Goal: Task Accomplishment & Management: Use online tool/utility

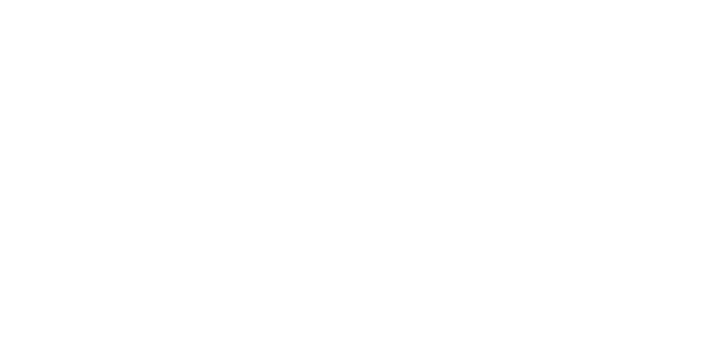
select select "Song"
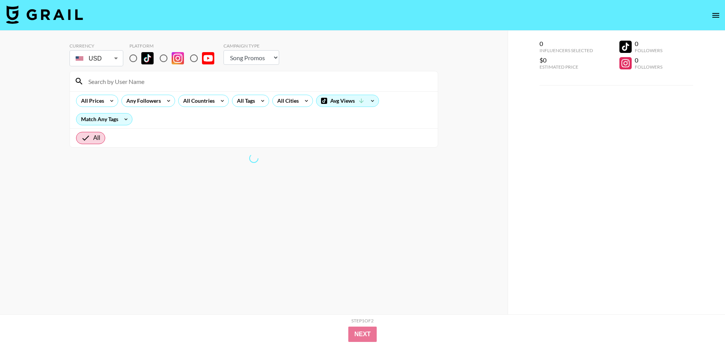
click at [134, 59] on input "radio" at bounding box center [133, 58] width 16 height 16
radio input "true"
click at [127, 88] on div at bounding box center [254, 81] width 368 height 20
drag, startPoint x: 127, startPoint y: 85, endPoint x: 124, endPoint y: 84, distance: 4.1
click at [127, 85] on input at bounding box center [258, 81] width 349 height 12
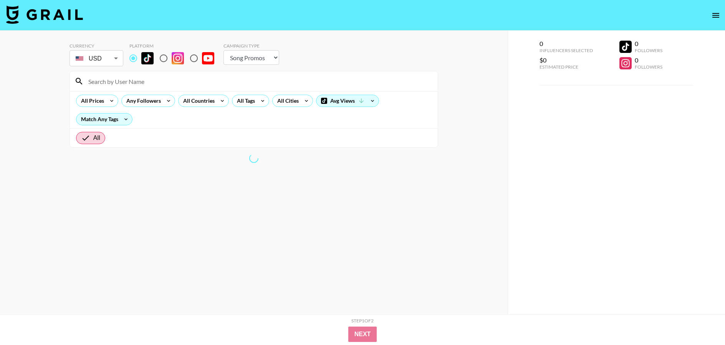
type input "a"
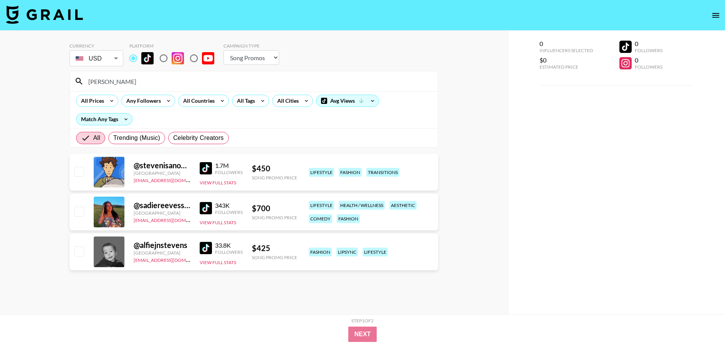
type input "[PERSON_NAME]"
click at [207, 173] on img at bounding box center [206, 168] width 12 height 12
drag, startPoint x: 70, startPoint y: 81, endPoint x: 46, endPoint y: 81, distance: 24.2
click at [46, 81] on div "Currency USD USD ​ Platform Campaign Type Choose Type... Song Promos Brand Prom…" at bounding box center [253, 188] width 507 height 315
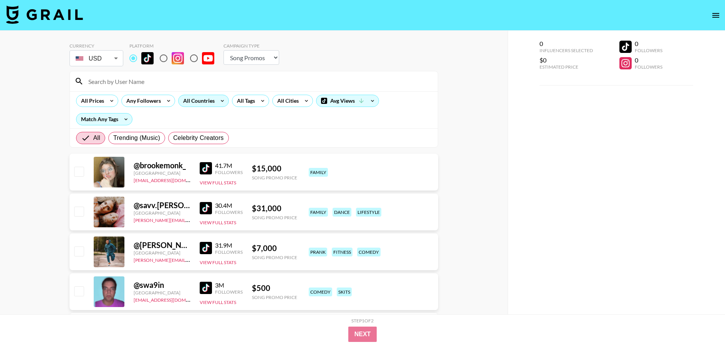
click at [198, 102] on div "All Countries" at bounding box center [197, 101] width 38 height 12
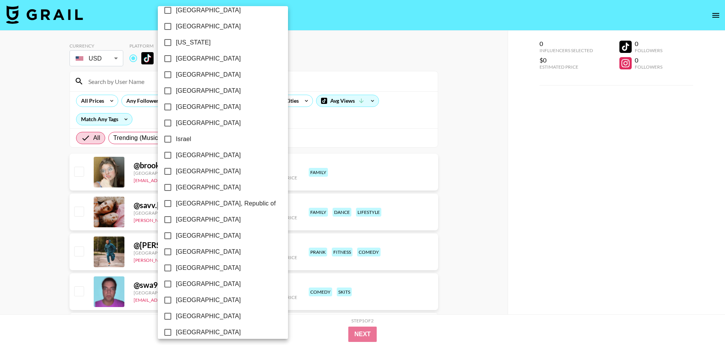
scroll to position [253, 0]
click at [300, 126] on div at bounding box center [362, 172] width 725 height 345
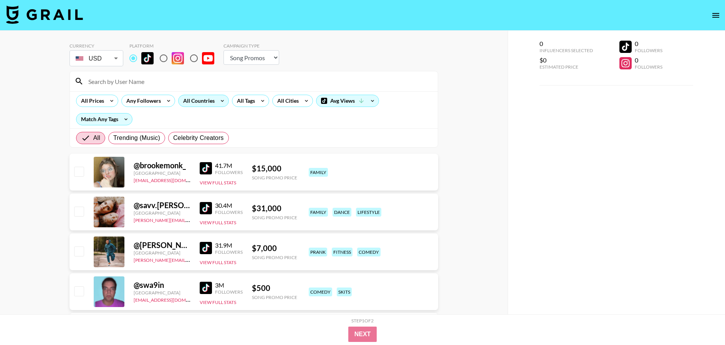
click at [203, 101] on div "All Countries" at bounding box center [197, 101] width 38 height 12
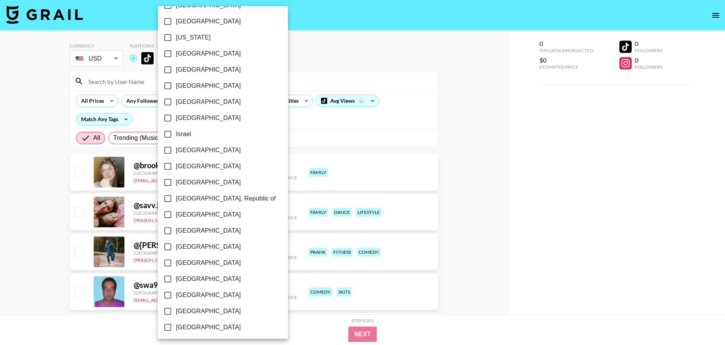
scroll to position [550, 0]
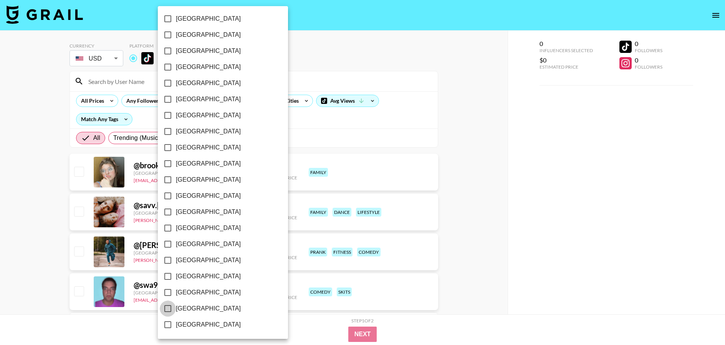
drag, startPoint x: 167, startPoint y: 309, endPoint x: 196, endPoint y: 270, distance: 48.1
click at [167, 309] on input "[GEOGRAPHIC_DATA]" at bounding box center [168, 309] width 16 height 16
checkbox input "true"
click at [271, 132] on div at bounding box center [362, 172] width 725 height 345
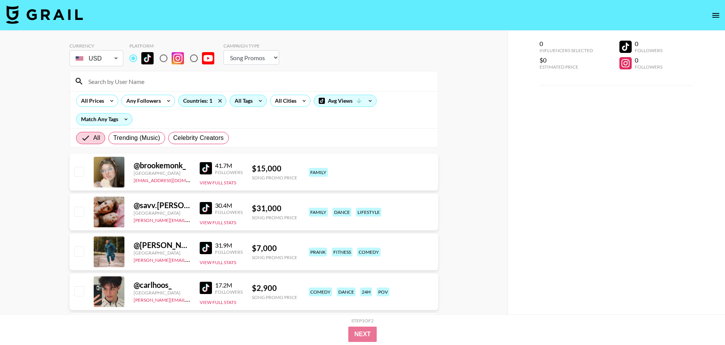
click at [243, 100] on div "All Tags" at bounding box center [242, 101] width 24 height 12
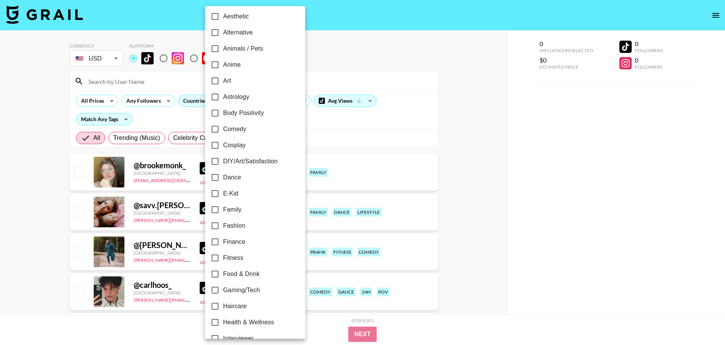
scroll to position [129, 0]
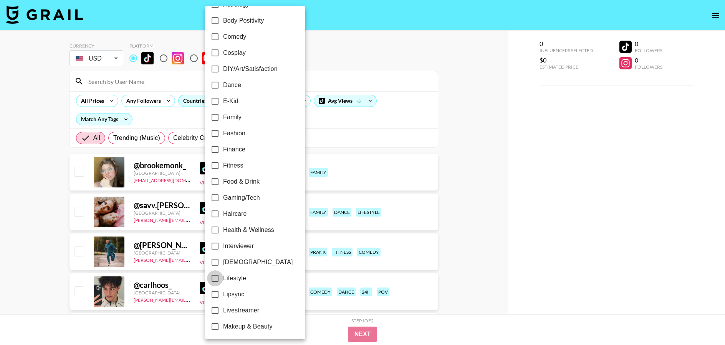
click at [215, 277] on input "Lifestyle" at bounding box center [215, 279] width 16 height 16
checkbox input "true"
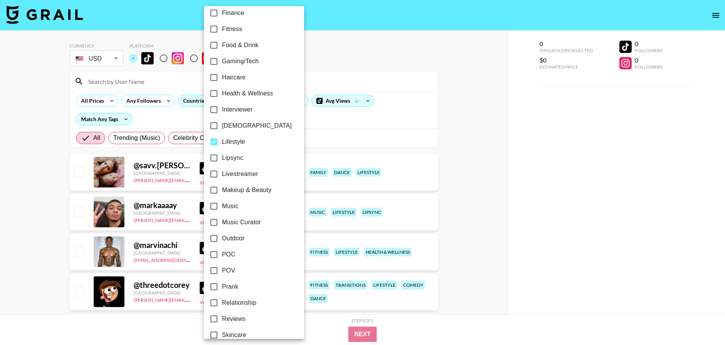
scroll to position [268, 0]
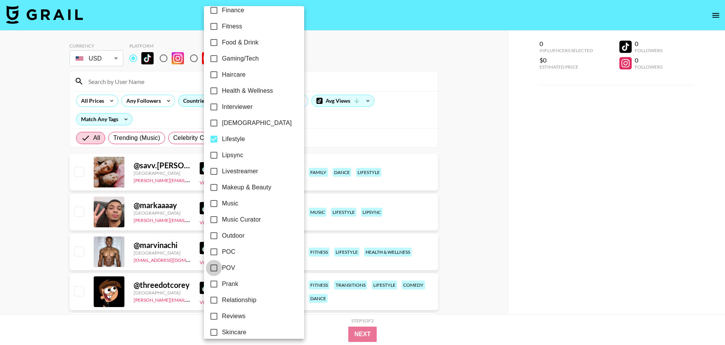
click at [216, 269] on input "POV" at bounding box center [214, 268] width 16 height 16
checkbox input "true"
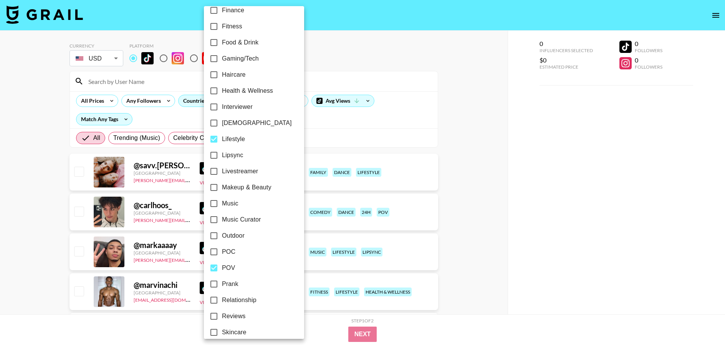
click at [322, 126] on div at bounding box center [362, 172] width 725 height 345
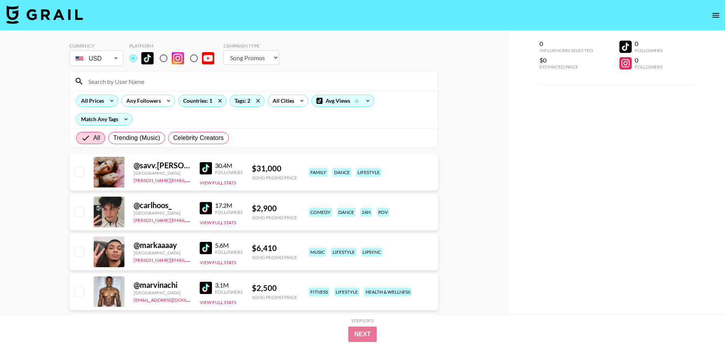
click at [91, 101] on div "All Prices" at bounding box center [90, 101] width 29 height 12
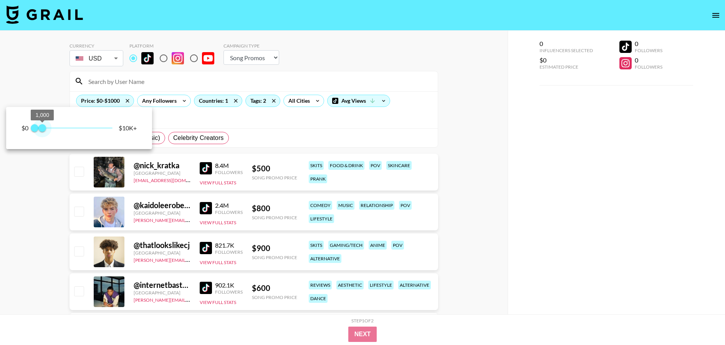
type input "750"
drag, startPoint x: 68, startPoint y: 132, endPoint x: 41, endPoint y: 133, distance: 26.1
click at [41, 132] on span "1,000" at bounding box center [42, 128] width 8 height 8
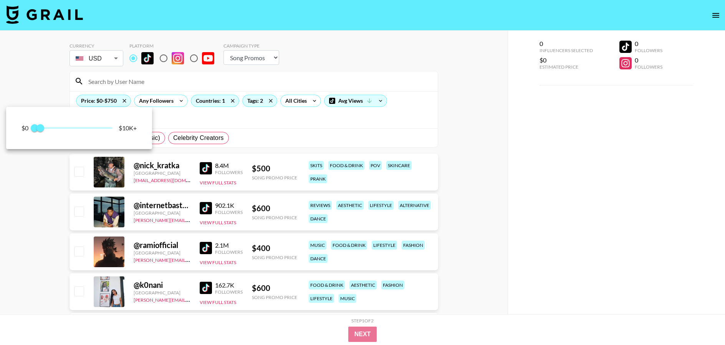
click at [299, 137] on div at bounding box center [362, 172] width 725 height 345
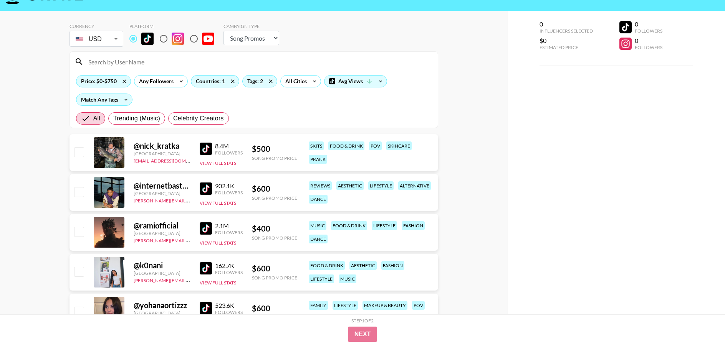
scroll to position [28, 0]
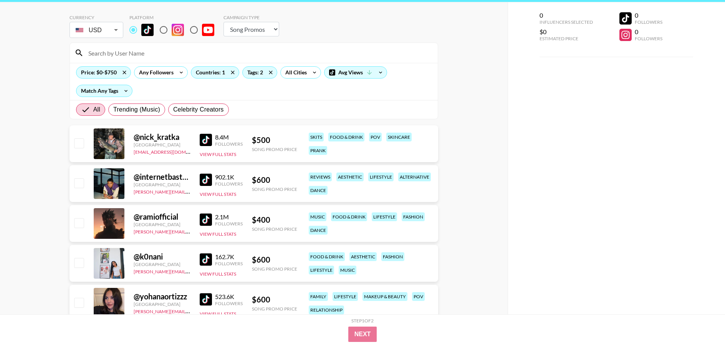
click at [205, 178] on img at bounding box center [206, 180] width 12 height 12
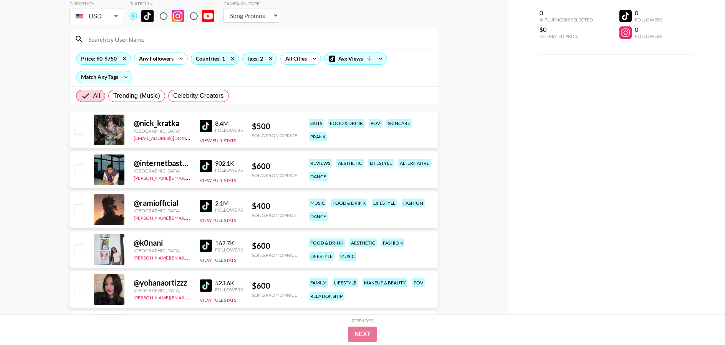
scroll to position [43, 0]
click at [202, 205] on img at bounding box center [206, 206] width 12 height 12
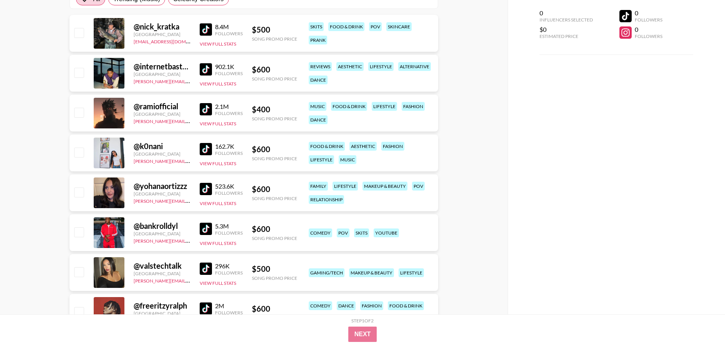
scroll to position [141, 0]
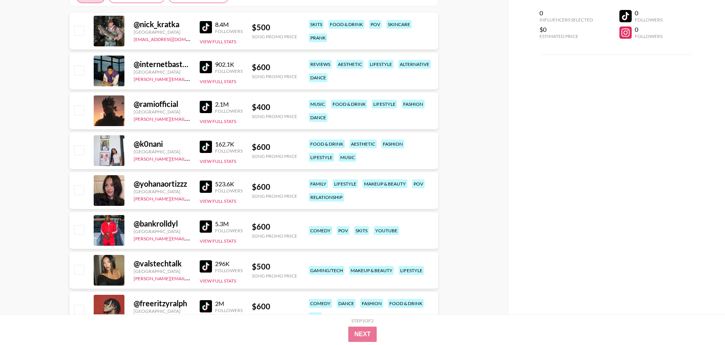
click at [208, 190] on img at bounding box center [206, 187] width 12 height 12
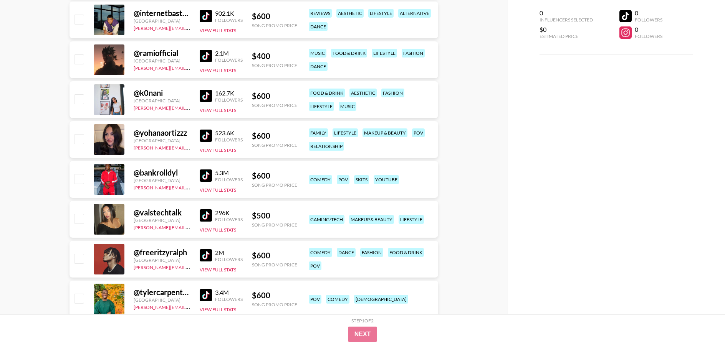
scroll to position [193, 0]
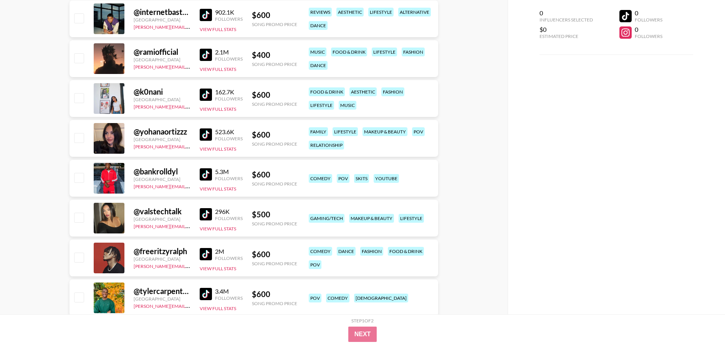
click at [210, 219] on img at bounding box center [206, 214] width 12 height 12
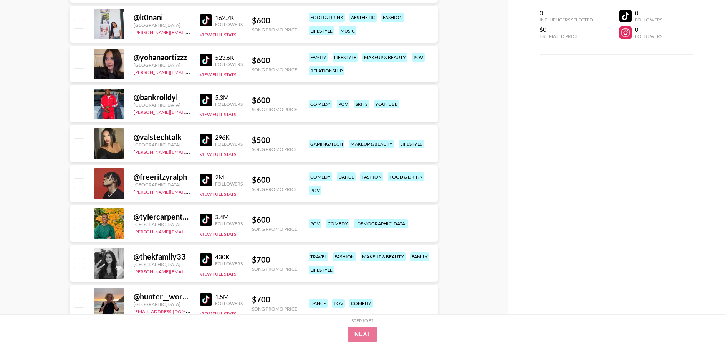
scroll to position [284, 0]
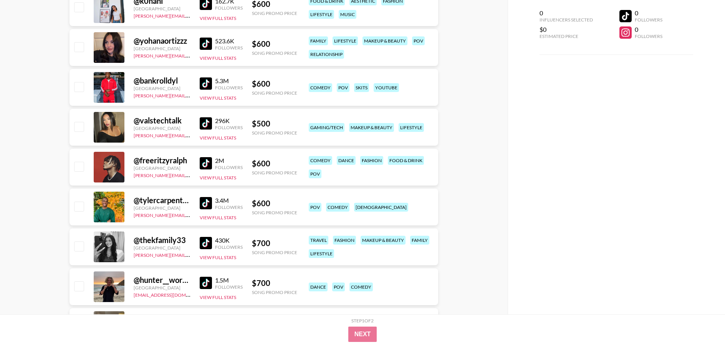
click at [206, 165] on img at bounding box center [206, 163] width 12 height 12
click at [202, 206] on img at bounding box center [206, 203] width 12 height 12
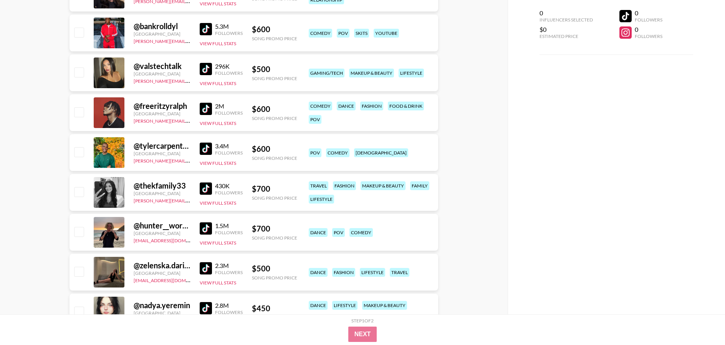
scroll to position [339, 0]
click at [201, 191] on img at bounding box center [206, 188] width 12 height 12
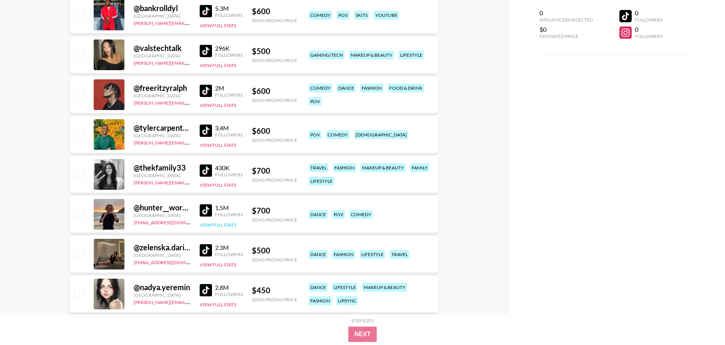
scroll to position [358, 0]
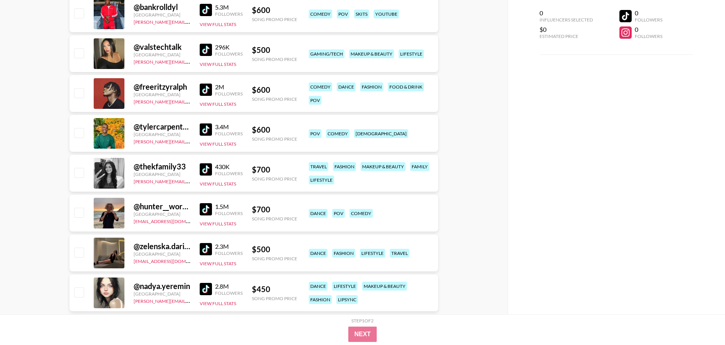
click at [208, 207] on img at bounding box center [206, 209] width 12 height 12
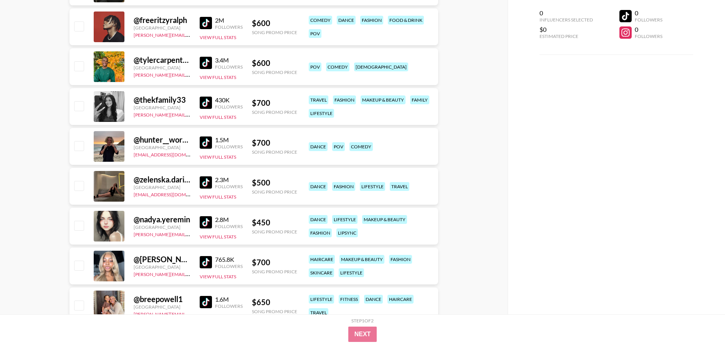
scroll to position [425, 0]
click at [209, 180] on img at bounding box center [206, 182] width 12 height 12
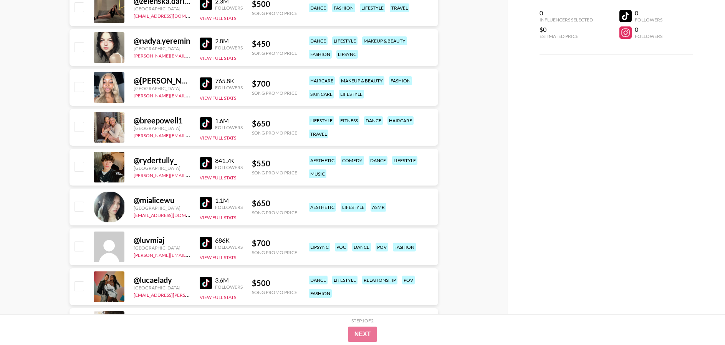
scroll to position [604, 0]
click at [206, 162] on img at bounding box center [206, 163] width 12 height 12
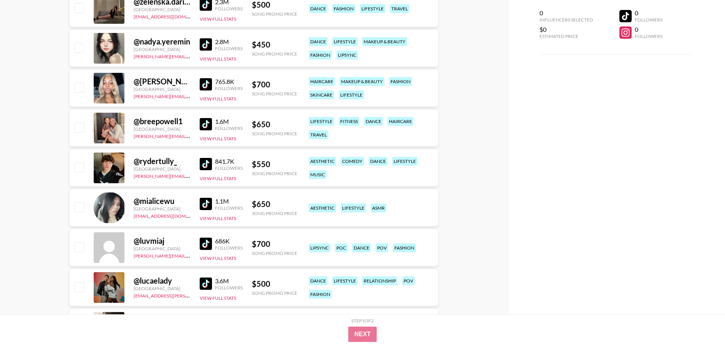
scroll to position [601, 0]
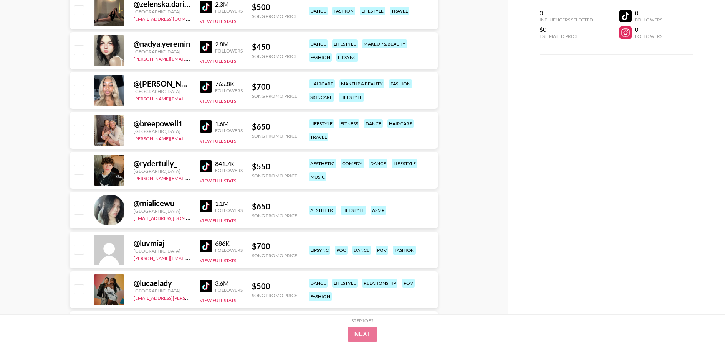
click at [203, 46] on img at bounding box center [206, 47] width 12 height 12
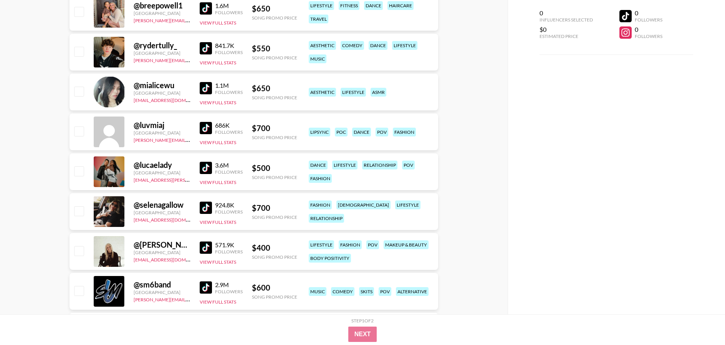
scroll to position [729, 0]
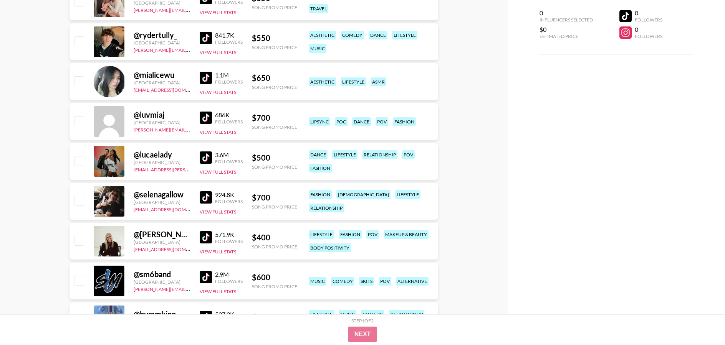
click at [205, 197] on img at bounding box center [206, 198] width 12 height 12
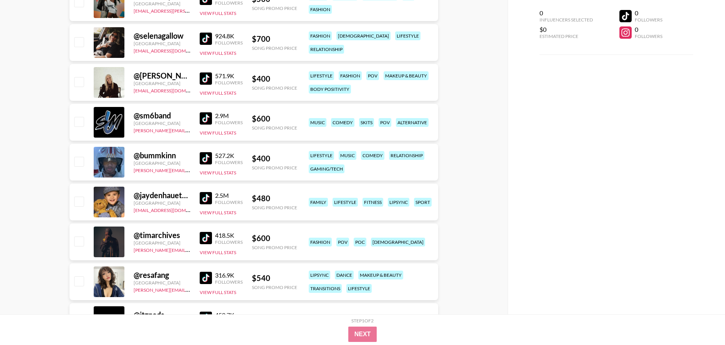
scroll to position [892, 0]
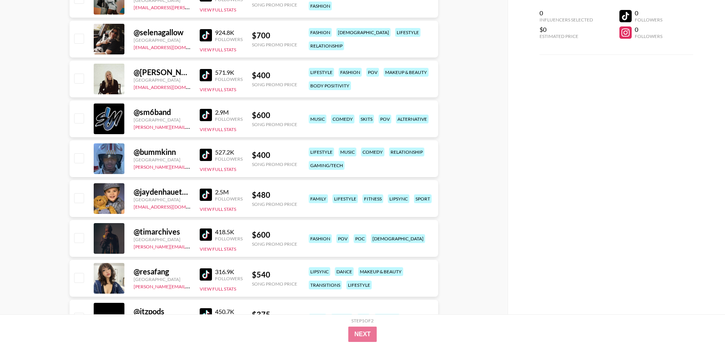
click at [203, 114] on img at bounding box center [206, 115] width 12 height 12
click at [207, 155] on img at bounding box center [206, 155] width 12 height 12
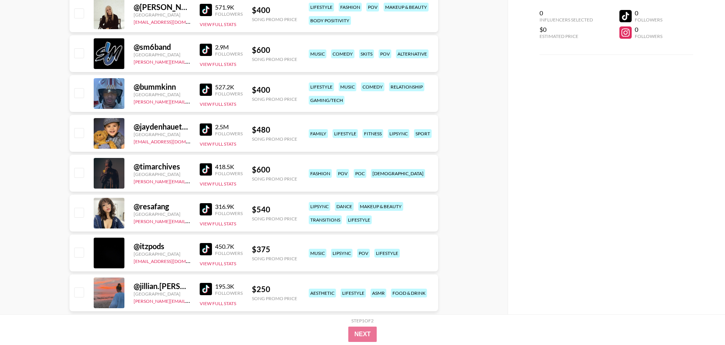
scroll to position [990, 0]
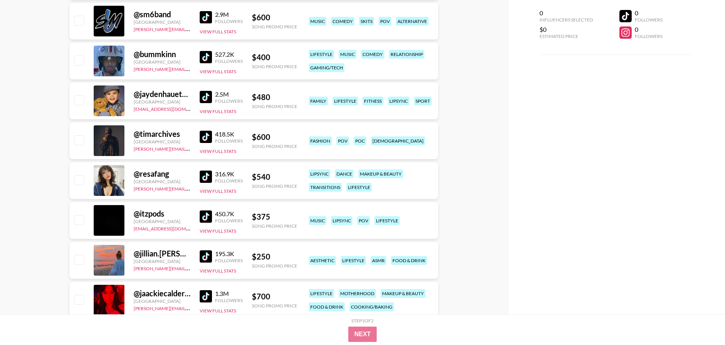
click at [209, 138] on img at bounding box center [206, 137] width 12 height 12
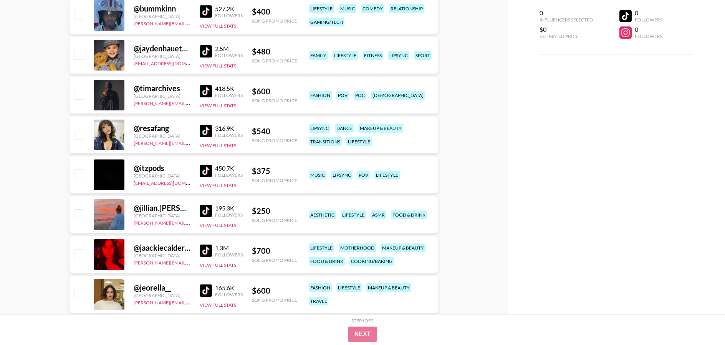
scroll to position [1036, 0]
click at [205, 134] on img at bounding box center [206, 131] width 12 height 12
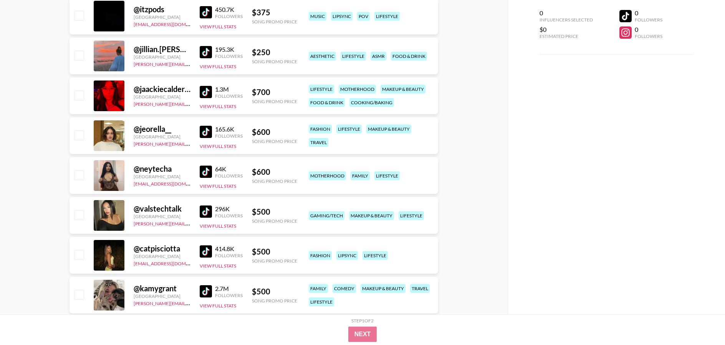
scroll to position [1196, 0]
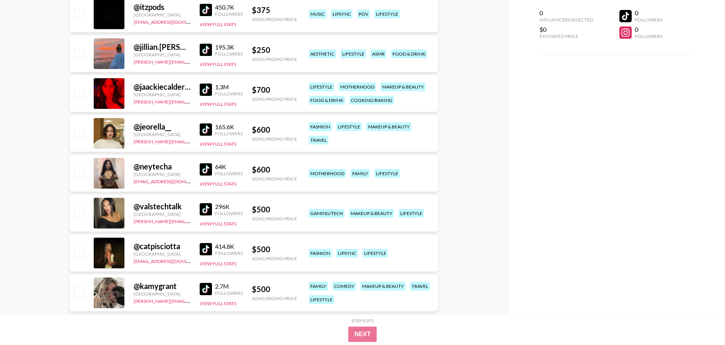
click at [206, 91] on img at bounding box center [206, 90] width 12 height 12
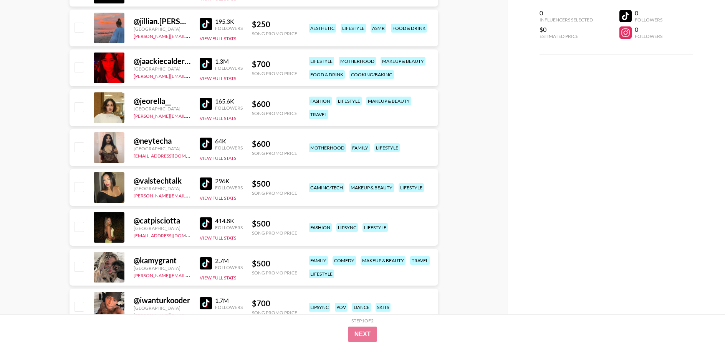
scroll to position [1231, 0]
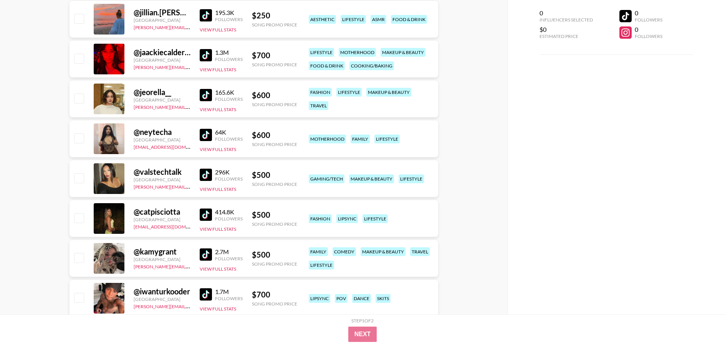
click at [206, 174] on img at bounding box center [206, 175] width 12 height 12
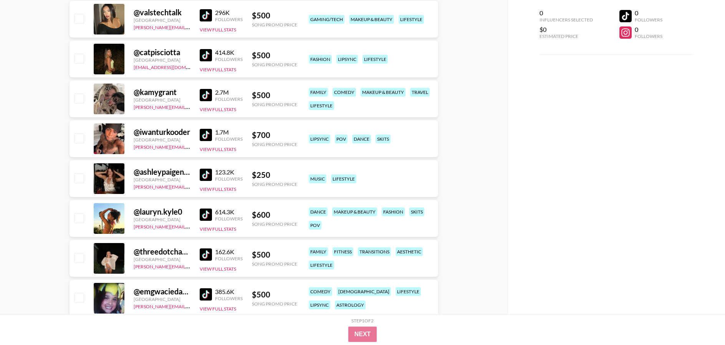
scroll to position [1395, 0]
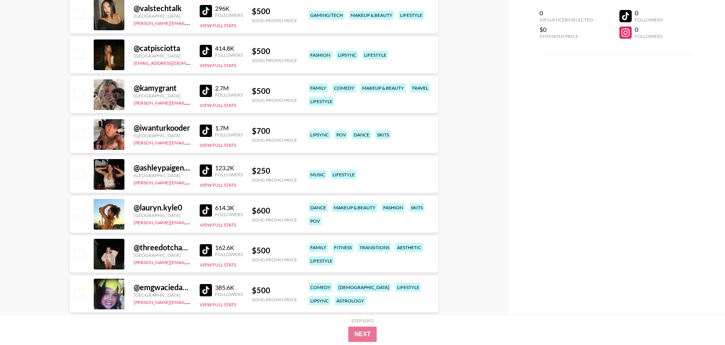
click at [208, 213] on img at bounding box center [206, 211] width 12 height 12
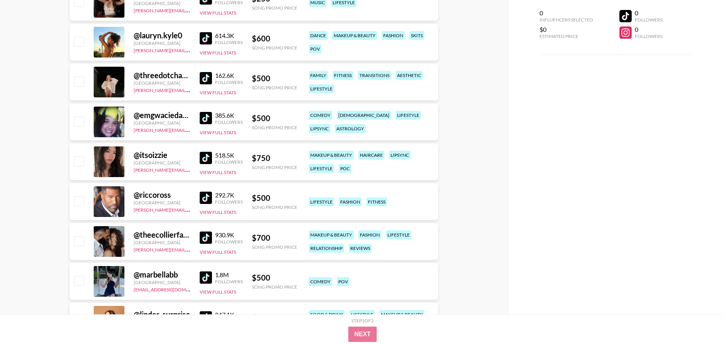
scroll to position [1568, 0]
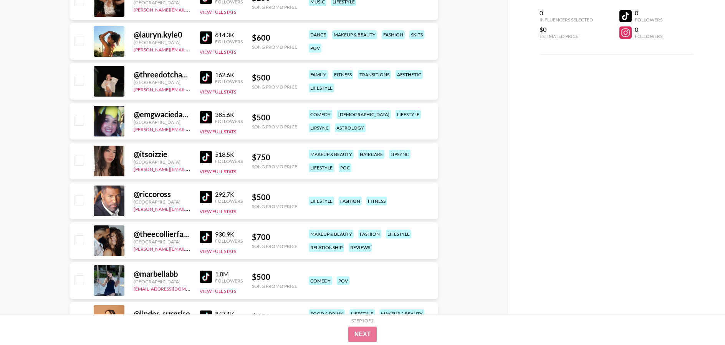
click at [204, 238] on img at bounding box center [206, 237] width 12 height 12
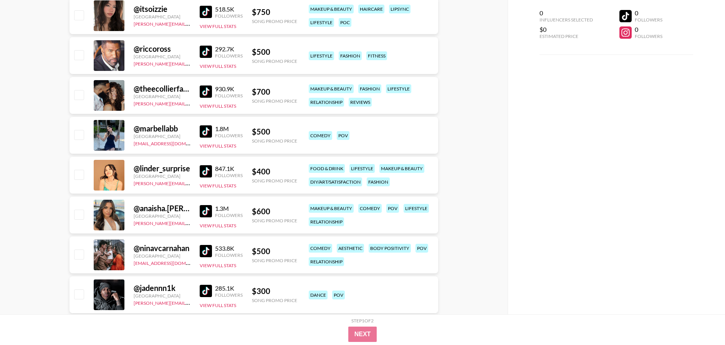
scroll to position [1714, 0]
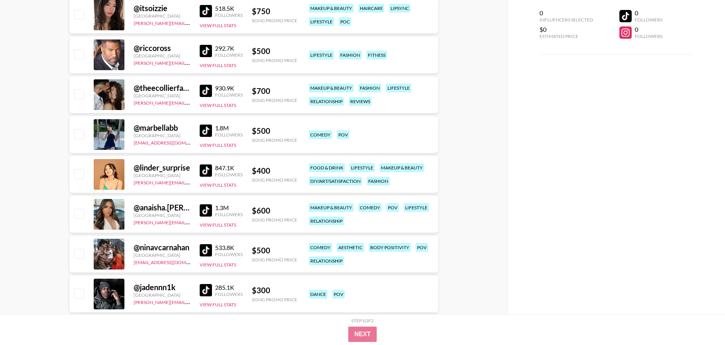
click at [210, 174] on img at bounding box center [206, 171] width 12 height 12
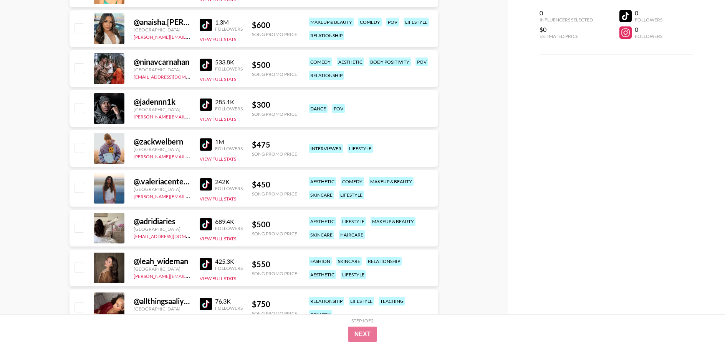
scroll to position [1900, 0]
click at [208, 145] on img at bounding box center [206, 144] width 12 height 12
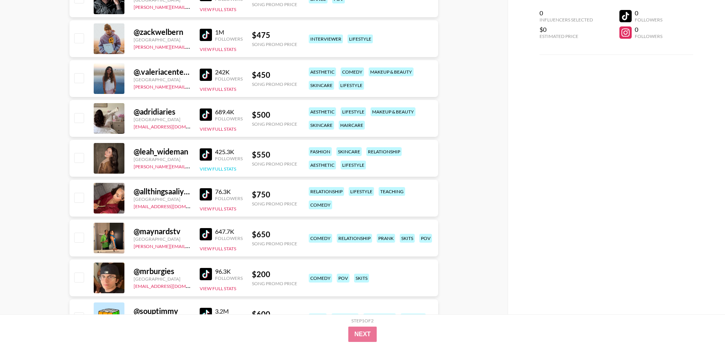
scroll to position [2020, 0]
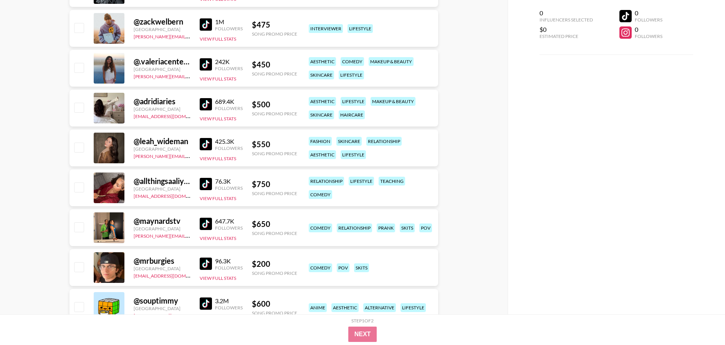
click at [205, 144] on img at bounding box center [206, 144] width 12 height 12
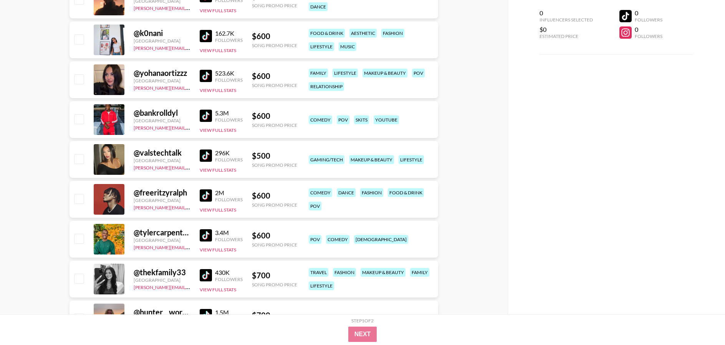
scroll to position [0, 0]
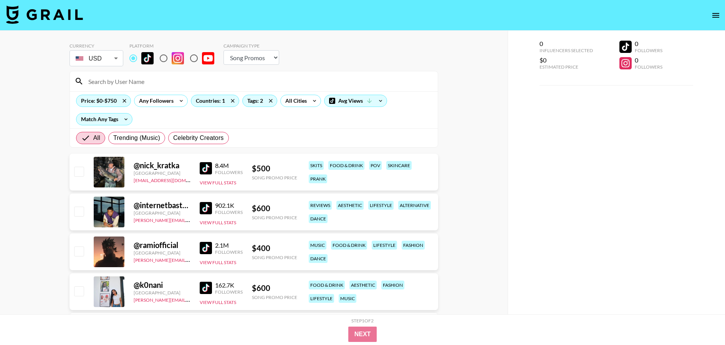
click at [217, 78] on input at bounding box center [258, 81] width 349 height 12
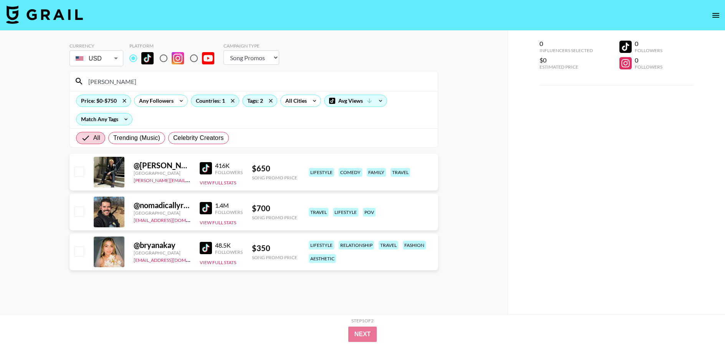
type input "[PERSON_NAME]"
click at [206, 172] on img at bounding box center [206, 168] width 12 height 12
drag, startPoint x: 111, startPoint y: 87, endPoint x: 64, endPoint y: 81, distance: 46.8
click at [64, 82] on div "Currency USD USD ​ Platform Campaign Type Choose Type... Song Promos Brand Prom…" at bounding box center [253, 188] width 507 height 315
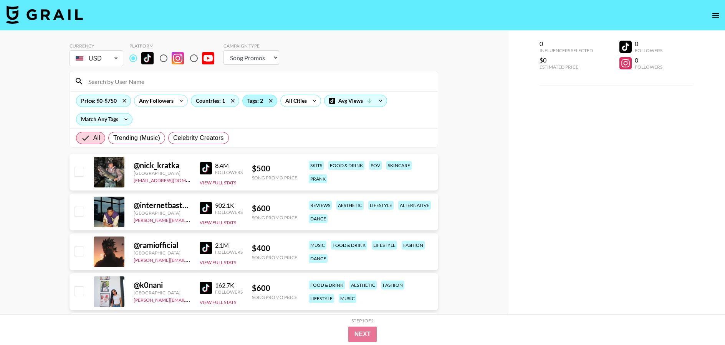
click at [248, 104] on div "Tags: 2" at bounding box center [260, 101] width 34 height 12
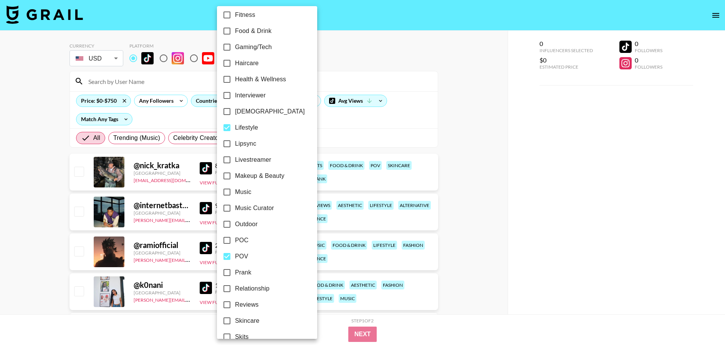
scroll to position [388, 0]
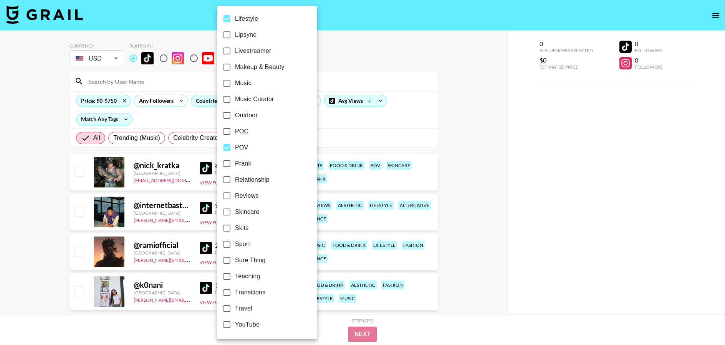
click at [225, 149] on input "POV" at bounding box center [227, 148] width 16 height 16
checkbox input "false"
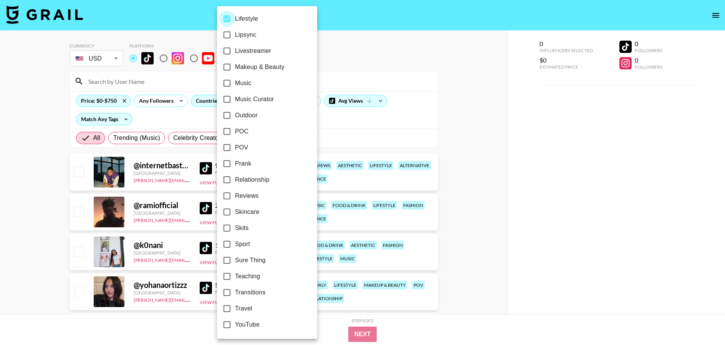
click at [227, 16] on input "Lifestyle" at bounding box center [227, 19] width 16 height 16
checkbox input "false"
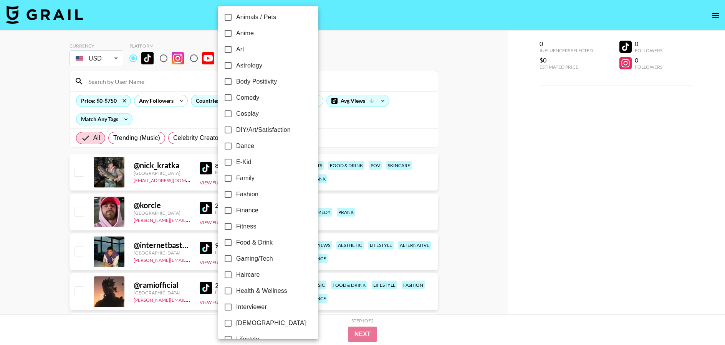
scroll to position [0, 0]
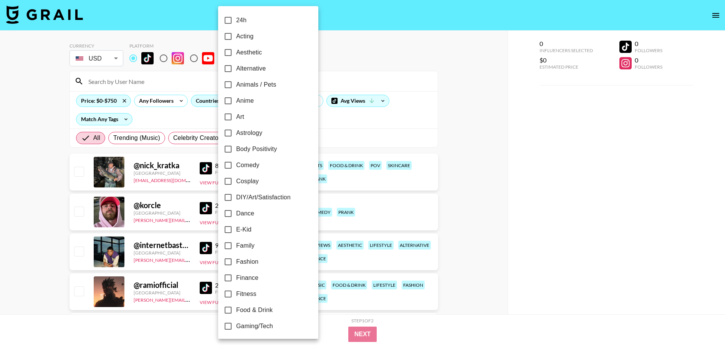
drag, startPoint x: 230, startPoint y: 163, endPoint x: 278, endPoint y: 143, distance: 51.6
click at [230, 163] on input "Comedy" at bounding box center [228, 165] width 16 height 16
checkbox input "true"
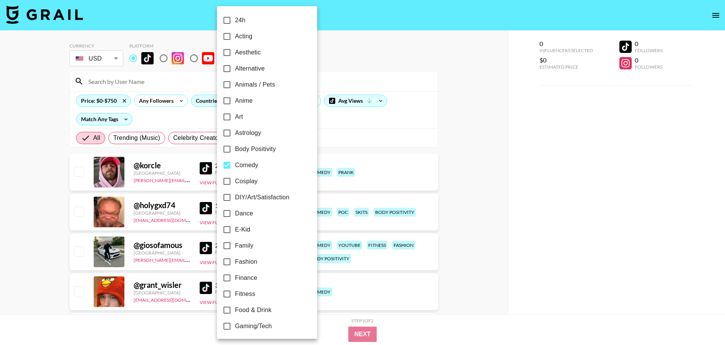
click at [341, 131] on div at bounding box center [362, 172] width 725 height 345
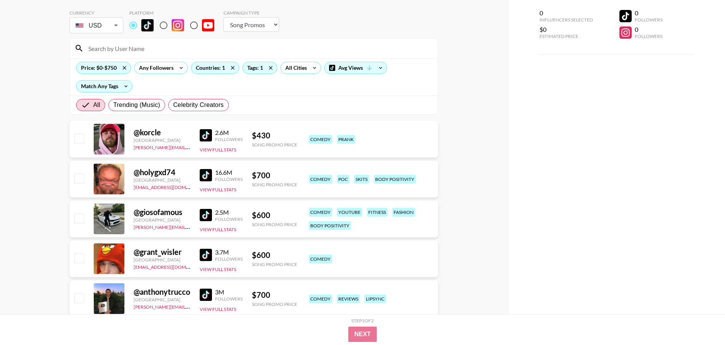
scroll to position [35, 0]
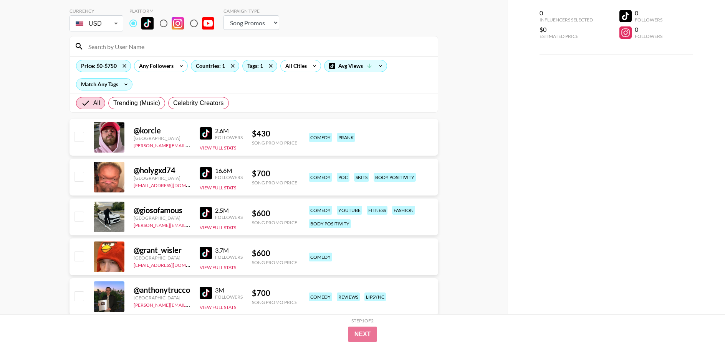
click at [207, 135] on img at bounding box center [206, 133] width 12 height 12
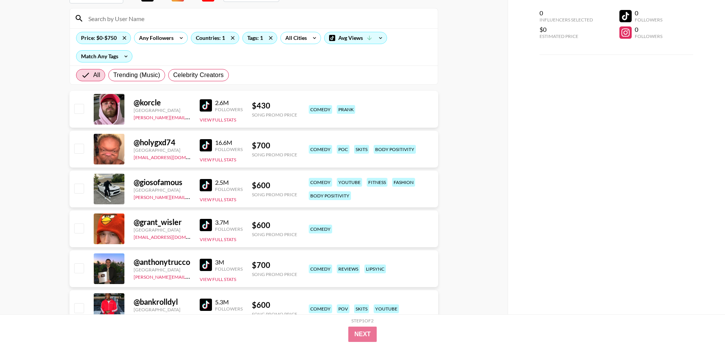
scroll to position [69, 0]
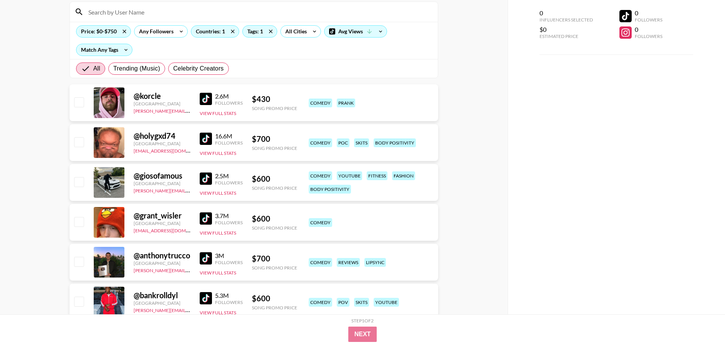
click at [206, 135] on img at bounding box center [206, 139] width 12 height 12
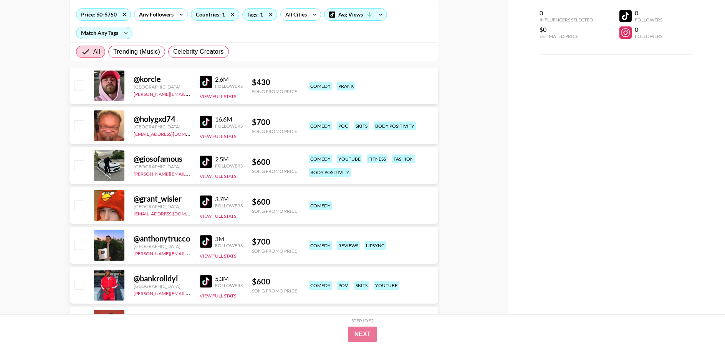
scroll to position [101, 0]
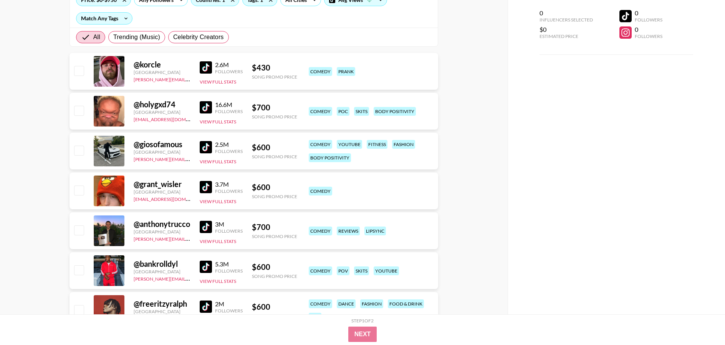
click at [202, 147] on img at bounding box center [206, 147] width 12 height 12
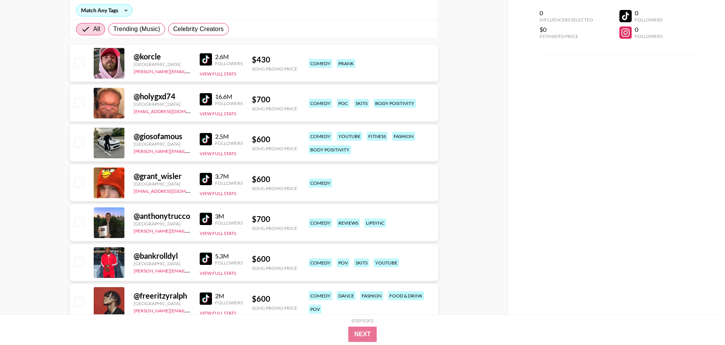
scroll to position [110, 0]
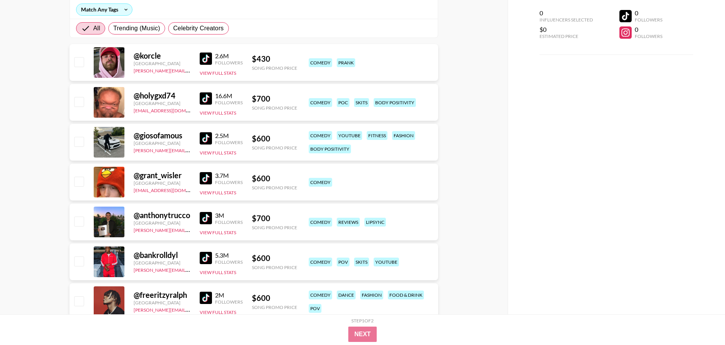
click at [208, 184] on img at bounding box center [206, 178] width 12 height 12
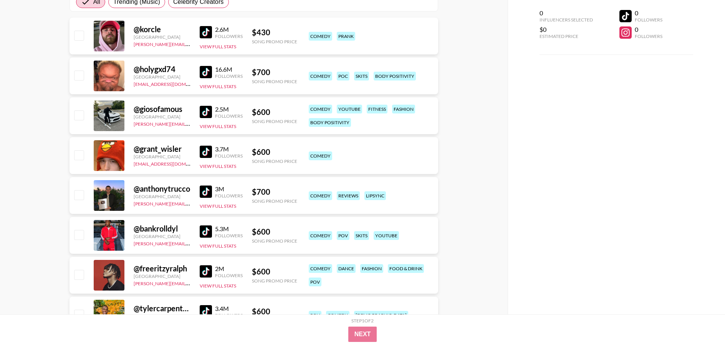
scroll to position [144, 0]
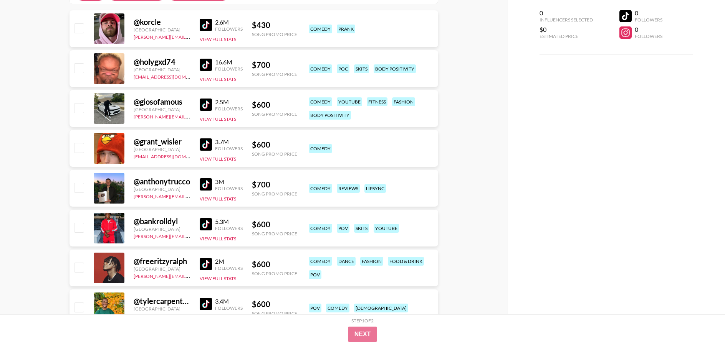
click at [204, 187] on img at bounding box center [206, 184] width 12 height 12
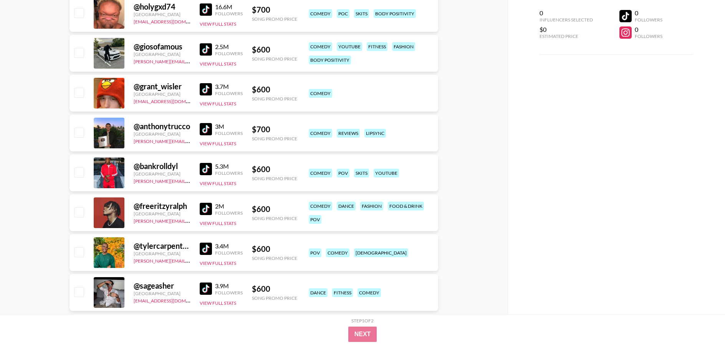
scroll to position [199, 0]
click at [211, 165] on img at bounding box center [206, 169] width 12 height 12
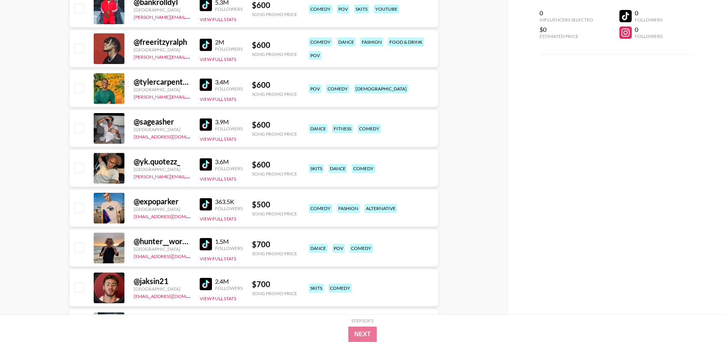
scroll to position [363, 0]
click at [207, 205] on img at bounding box center [206, 204] width 12 height 12
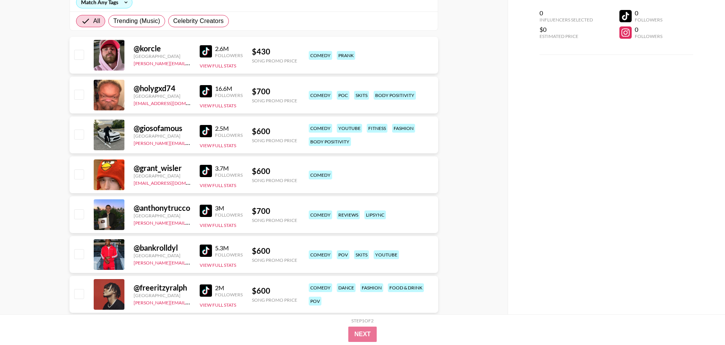
scroll to position [0, 0]
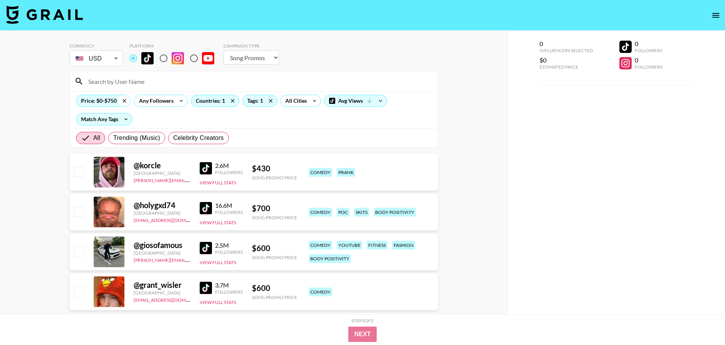
click at [124, 97] on icon at bounding box center [124, 101] width 12 height 12
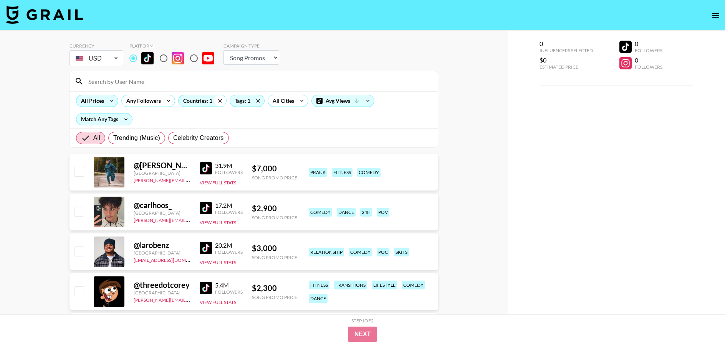
click at [220, 99] on icon at bounding box center [220, 101] width 12 height 12
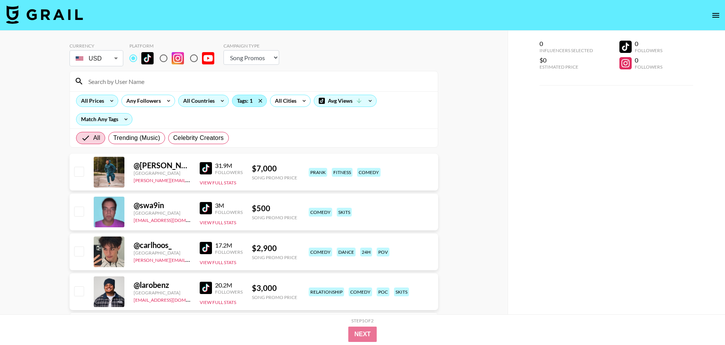
drag, startPoint x: 259, startPoint y: 102, endPoint x: 252, endPoint y: 102, distance: 7.7
click at [259, 102] on icon at bounding box center [260, 101] width 12 height 12
click at [157, 81] on input at bounding box center [258, 81] width 349 height 12
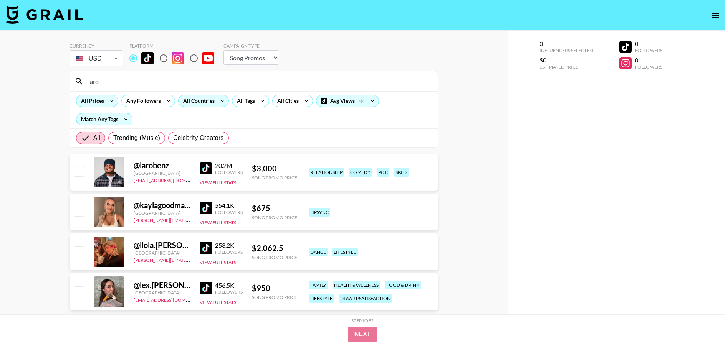
type input "laro"
click at [203, 167] on img at bounding box center [206, 168] width 12 height 12
click at [194, 100] on div "All Countries" at bounding box center [197, 101] width 38 height 12
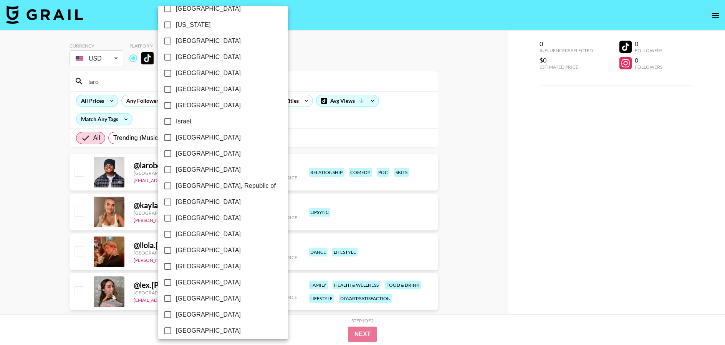
scroll to position [550, 0]
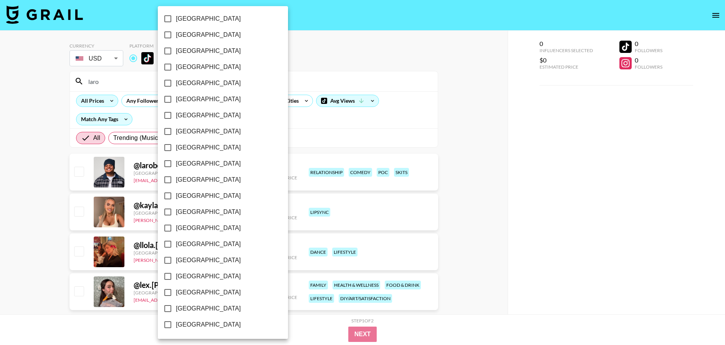
click at [166, 308] on input "[GEOGRAPHIC_DATA]" at bounding box center [168, 309] width 16 height 16
checkbox input "true"
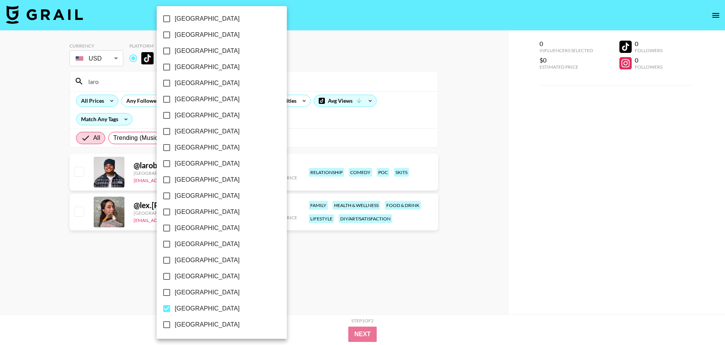
click at [286, 124] on div at bounding box center [362, 172] width 725 height 345
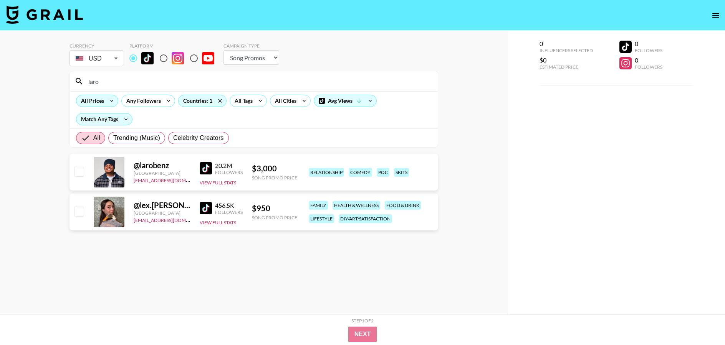
drag, startPoint x: 118, startPoint y: 84, endPoint x: 59, endPoint y: 82, distance: 59.2
click at [59, 82] on div "Currency USD USD ​ Platform Campaign Type Choose Type... Song Promos Brand Prom…" at bounding box center [253, 188] width 507 height 315
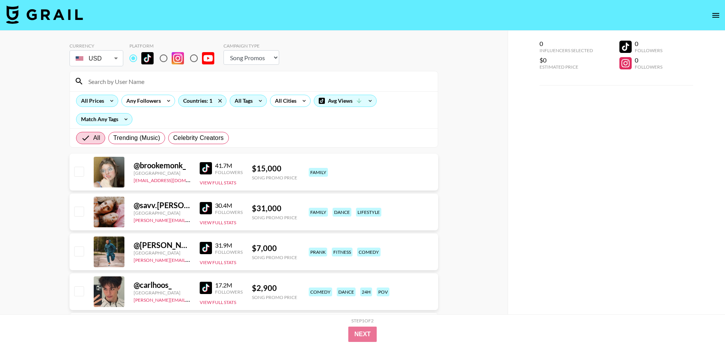
click at [245, 100] on div "All Tags" at bounding box center [242, 101] width 24 height 12
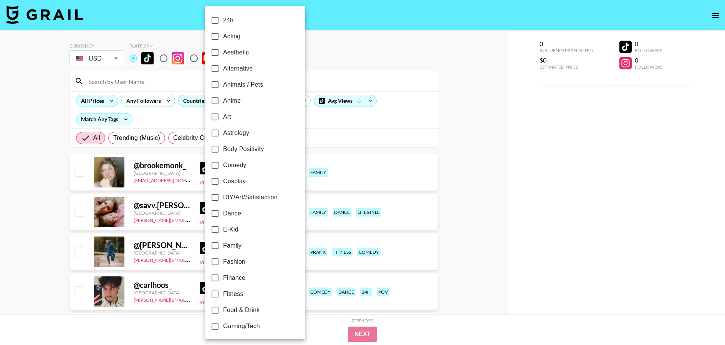
scroll to position [12, 0]
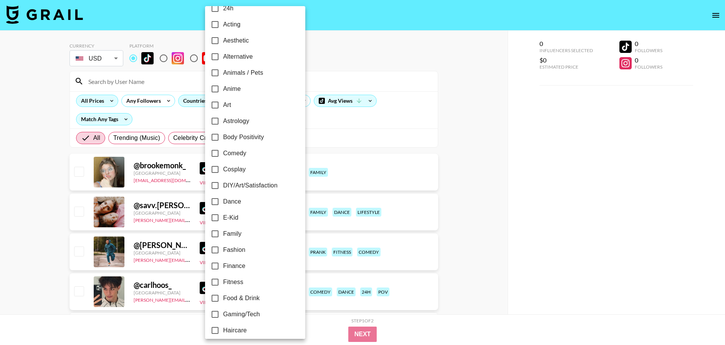
drag, startPoint x: 217, startPoint y: 55, endPoint x: 226, endPoint y: 60, distance: 10.7
click at [217, 55] on input "Alternative" at bounding box center [215, 57] width 16 height 16
checkbox input "true"
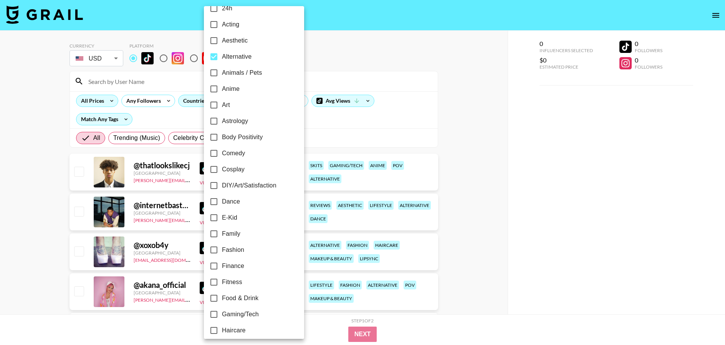
click at [351, 133] on div at bounding box center [362, 172] width 725 height 345
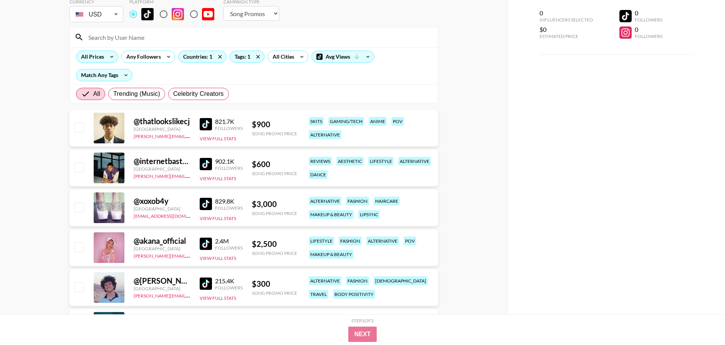
scroll to position [46, 0]
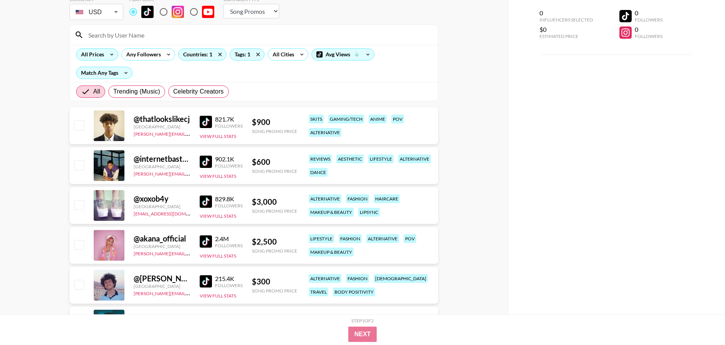
click at [200, 120] on img at bounding box center [206, 122] width 12 height 12
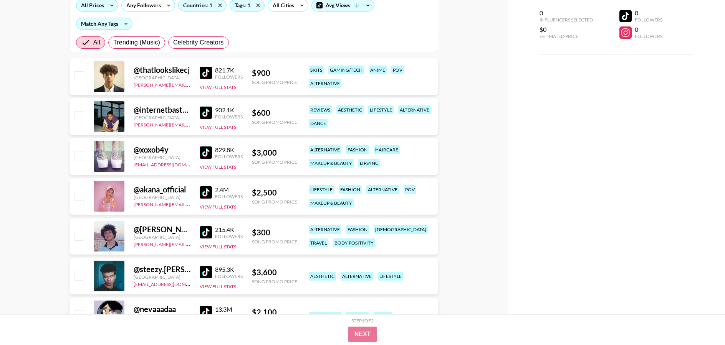
scroll to position [97, 0]
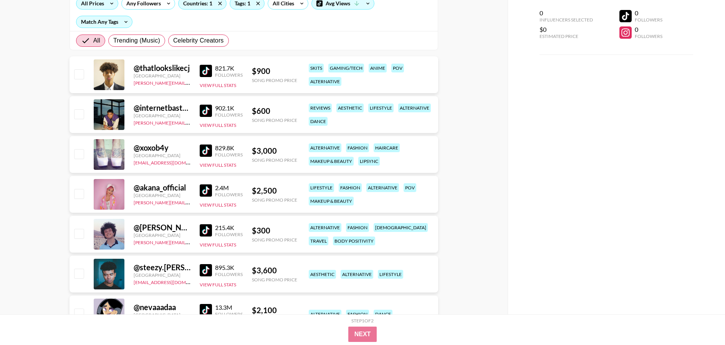
click at [212, 111] on link at bounding box center [207, 111] width 15 height 12
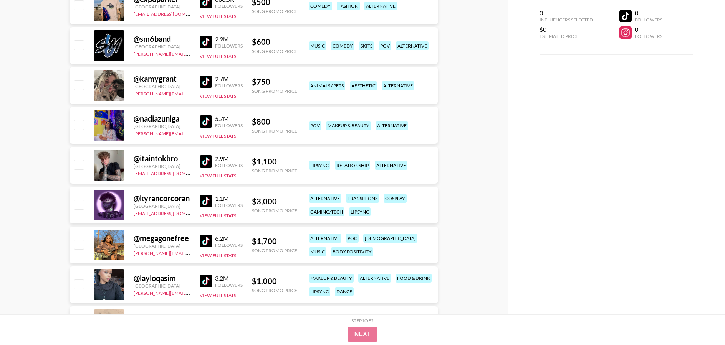
scroll to position [446, 0]
click at [208, 161] on img at bounding box center [206, 161] width 12 height 12
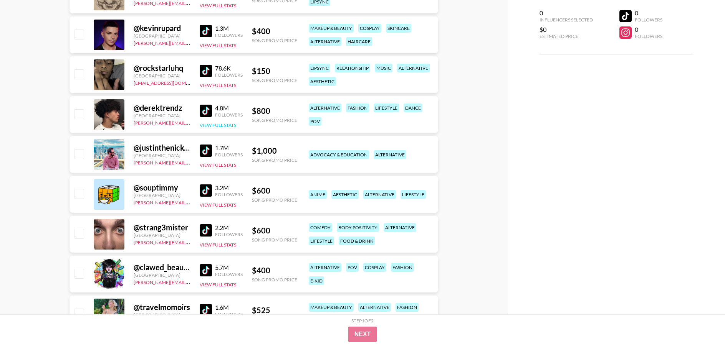
scroll to position [777, 0]
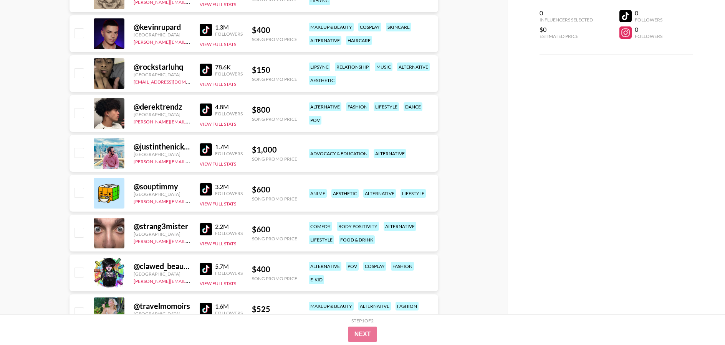
click at [204, 107] on img at bounding box center [206, 110] width 12 height 12
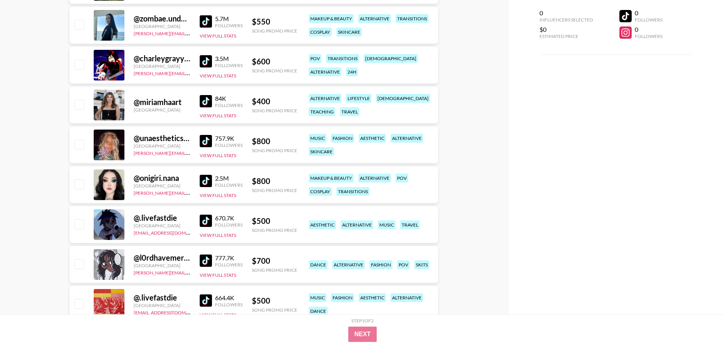
scroll to position [1148, 0]
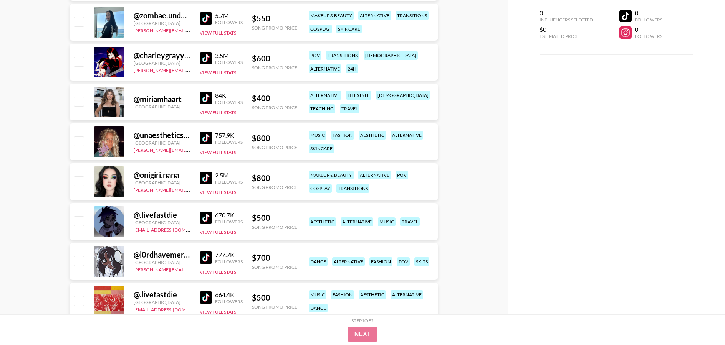
click at [203, 175] on img at bounding box center [206, 178] width 12 height 12
click at [205, 258] on img at bounding box center [206, 258] width 12 height 12
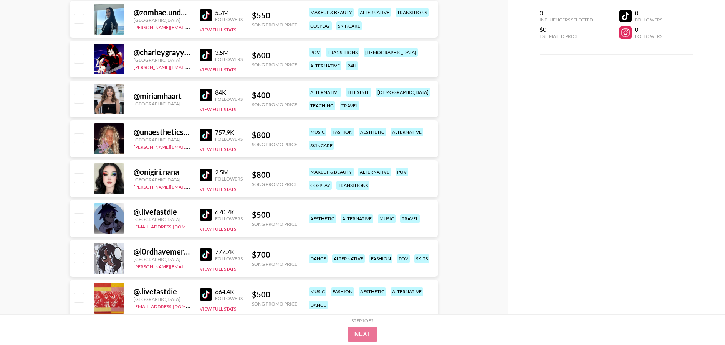
scroll to position [1167, 0]
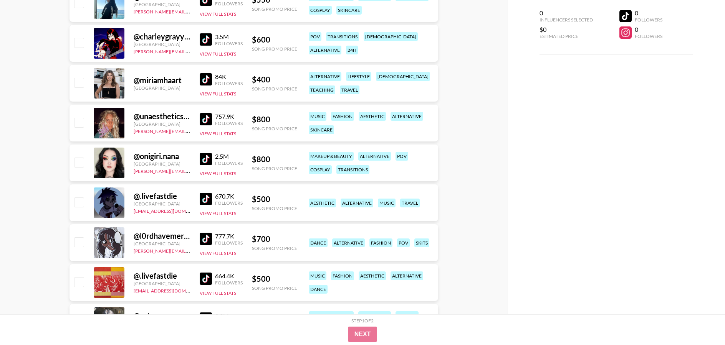
click at [207, 198] on img at bounding box center [206, 199] width 12 height 12
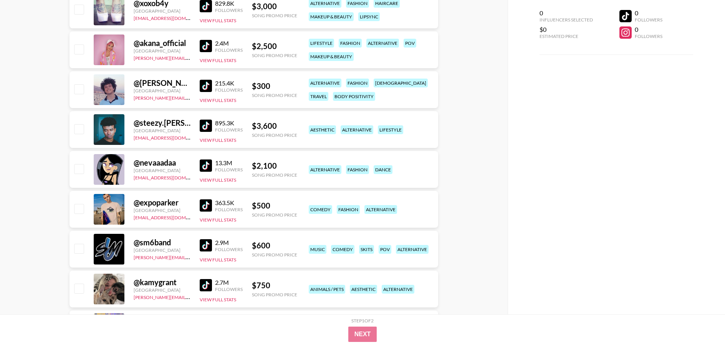
scroll to position [0, 0]
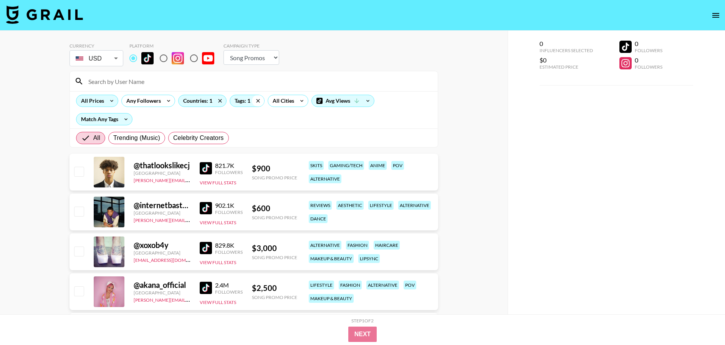
drag, startPoint x: 257, startPoint y: 100, endPoint x: 228, endPoint y: 99, distance: 29.2
click at [257, 100] on icon at bounding box center [258, 101] width 12 height 12
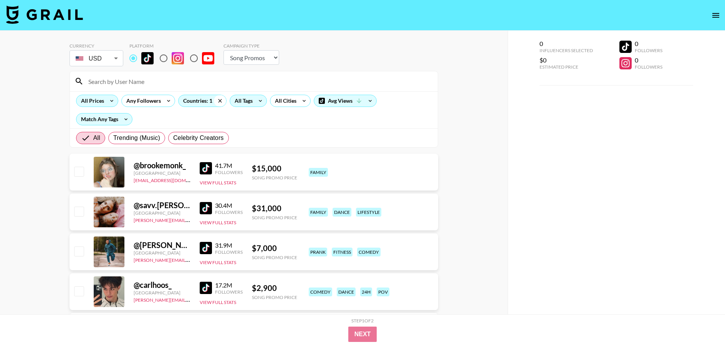
click at [216, 101] on icon at bounding box center [220, 101] width 12 height 12
click at [241, 100] on div "All Tags" at bounding box center [242, 101] width 24 height 12
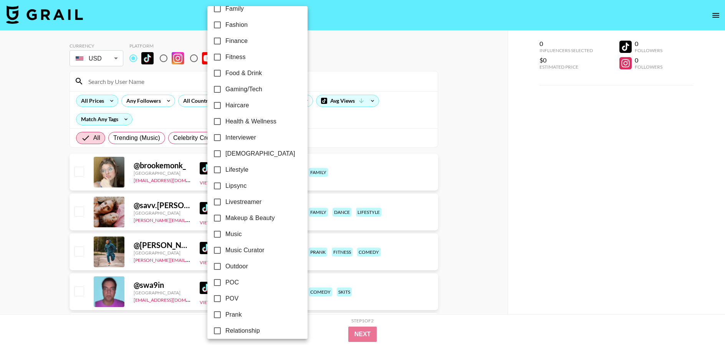
scroll to position [240, 0]
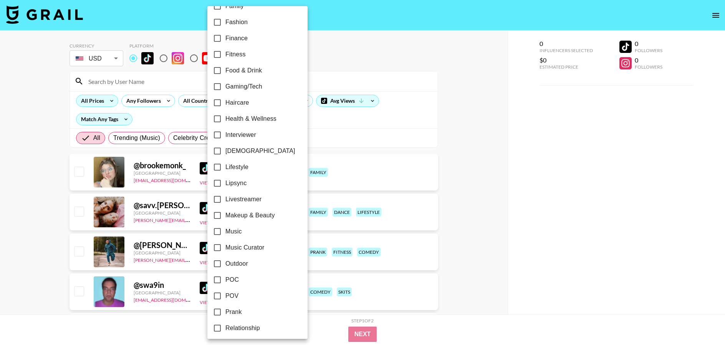
click at [219, 214] on input "Makeup & Beauty" at bounding box center [217, 216] width 16 height 16
checkbox input "true"
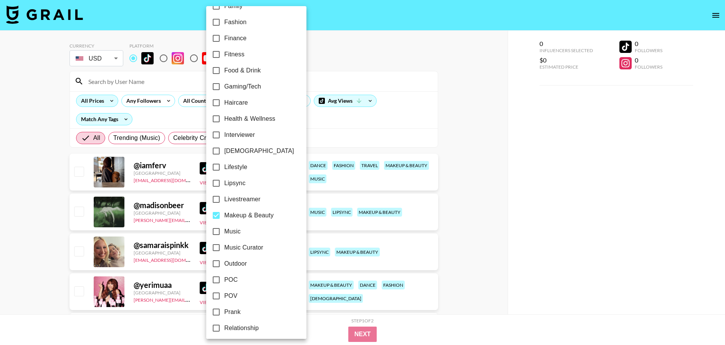
click at [306, 132] on div at bounding box center [362, 172] width 725 height 345
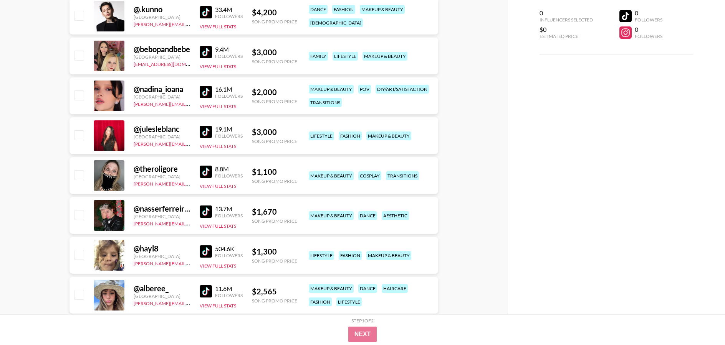
scroll to position [644, 0]
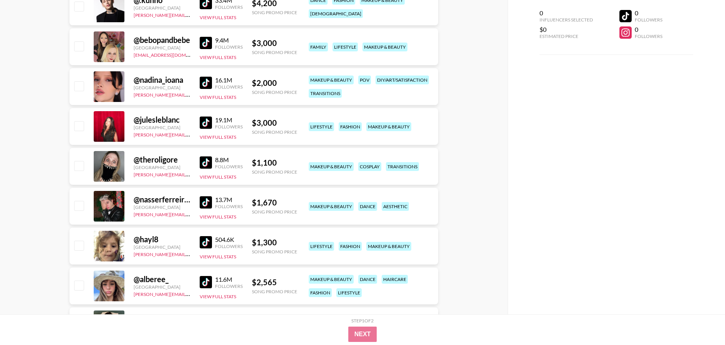
click at [207, 161] on img at bounding box center [206, 163] width 12 height 12
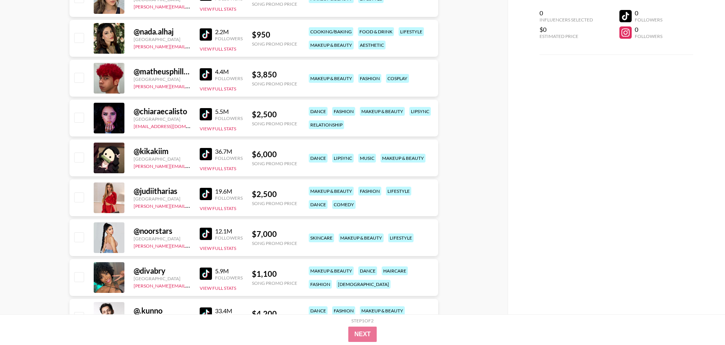
scroll to position [0, 0]
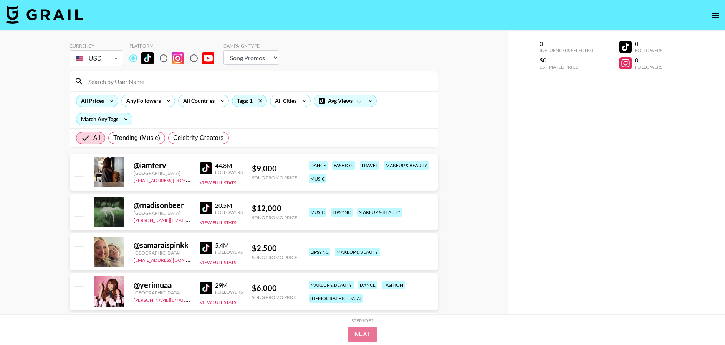
click at [100, 104] on div "All Prices" at bounding box center [90, 101] width 29 height 12
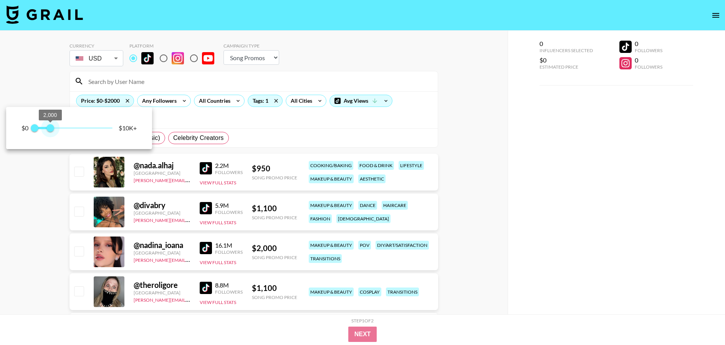
type input "1500"
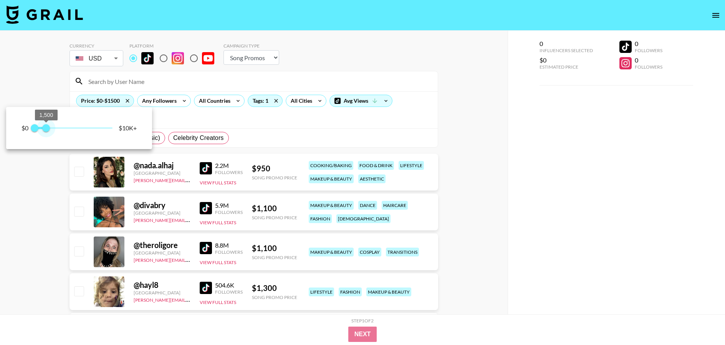
drag, startPoint x: 111, startPoint y: 129, endPoint x: 46, endPoint y: 133, distance: 65.0
click at [46, 132] on span "1,500" at bounding box center [46, 128] width 8 height 8
click at [289, 142] on div at bounding box center [362, 172] width 725 height 345
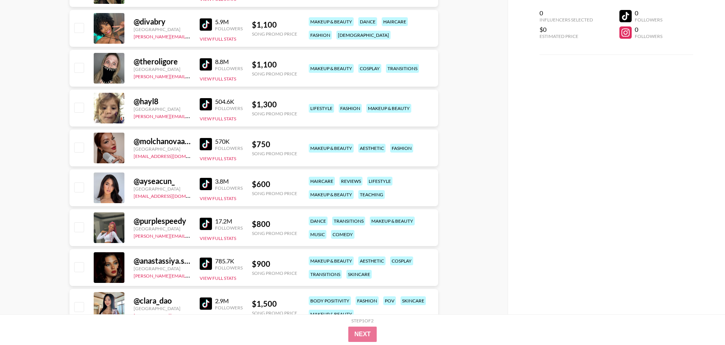
scroll to position [206, 0]
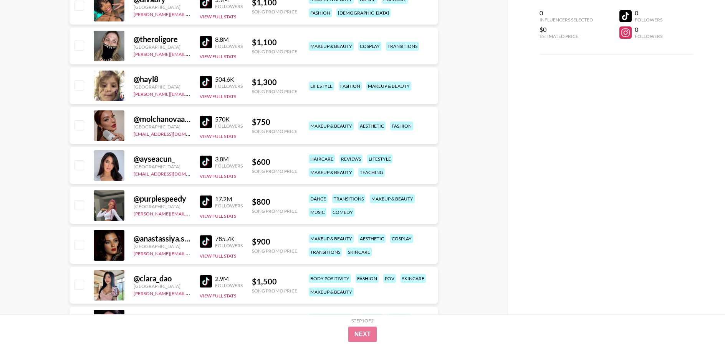
click at [206, 126] on img at bounding box center [206, 122] width 12 height 12
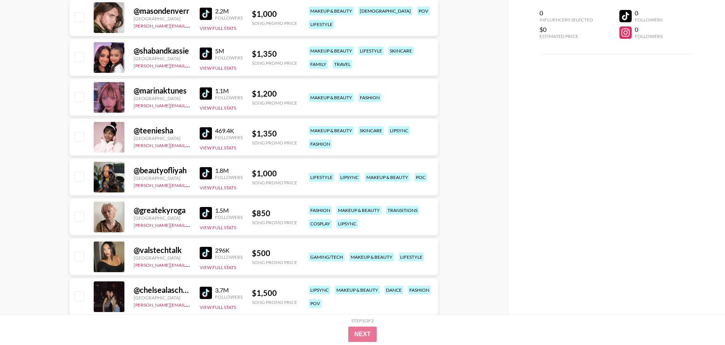
scroll to position [838, 0]
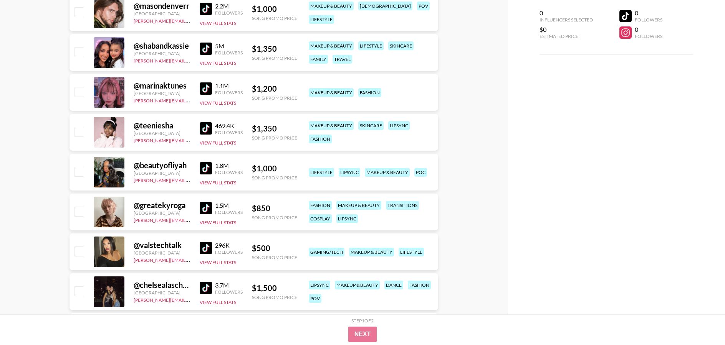
click at [209, 206] on img at bounding box center [206, 208] width 12 height 12
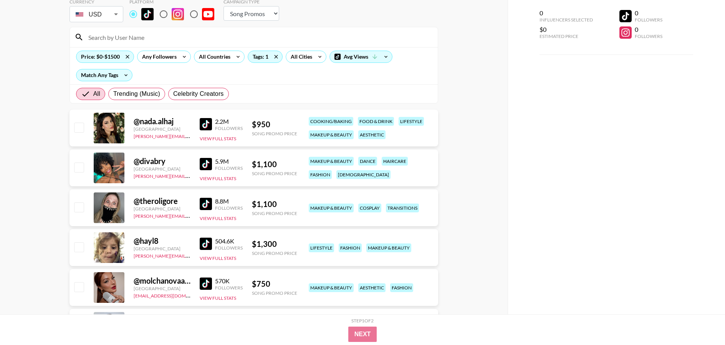
scroll to position [0, 0]
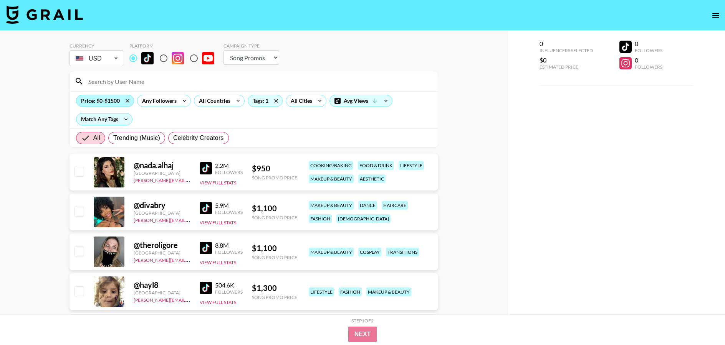
click at [107, 101] on div "Price: $0-$1500" at bounding box center [104, 101] width 57 height 12
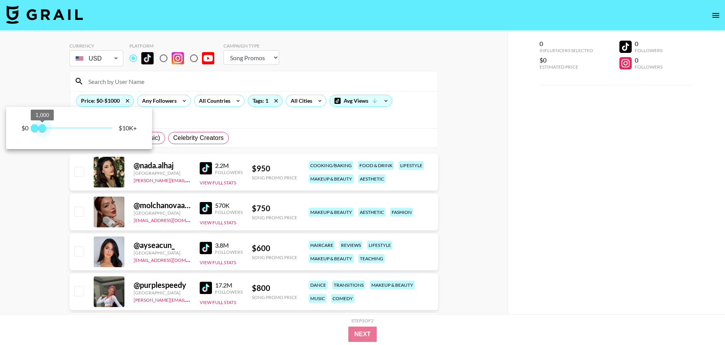
type input "750"
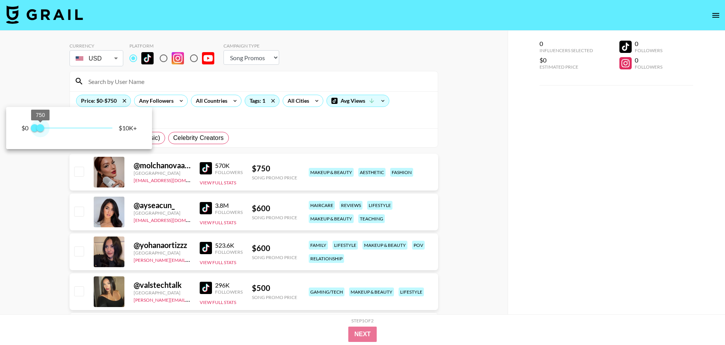
drag, startPoint x: 45, startPoint y: 129, endPoint x: 40, endPoint y: 130, distance: 4.2
click at [40, 130] on span "750" at bounding box center [40, 128] width 8 height 8
click at [241, 124] on div at bounding box center [362, 172] width 725 height 345
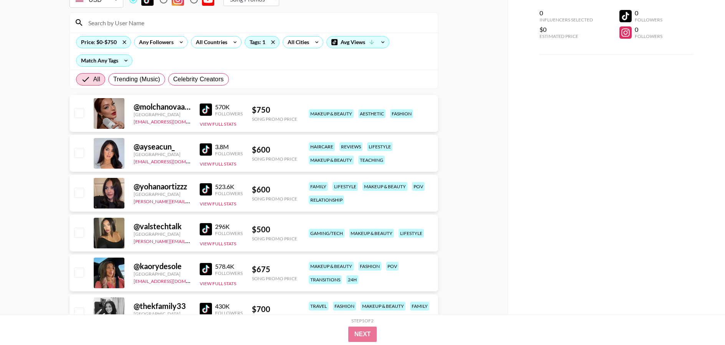
scroll to position [62, 0]
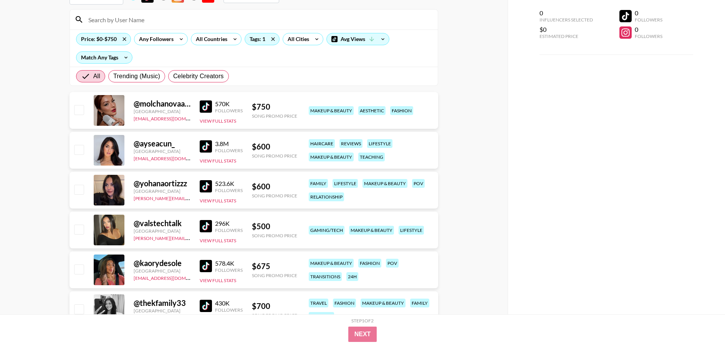
click at [207, 144] on img at bounding box center [206, 146] width 12 height 12
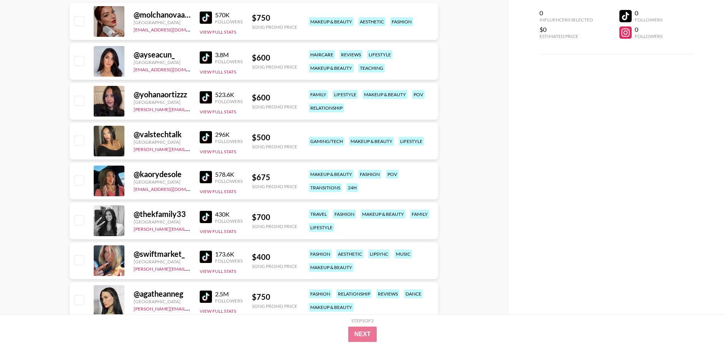
scroll to position [166, 0]
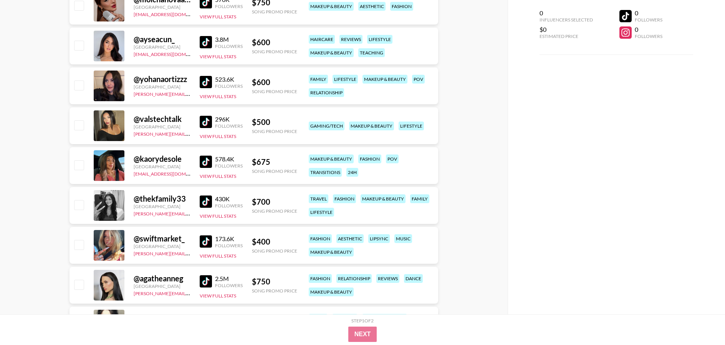
click at [211, 166] on img at bounding box center [206, 162] width 12 height 12
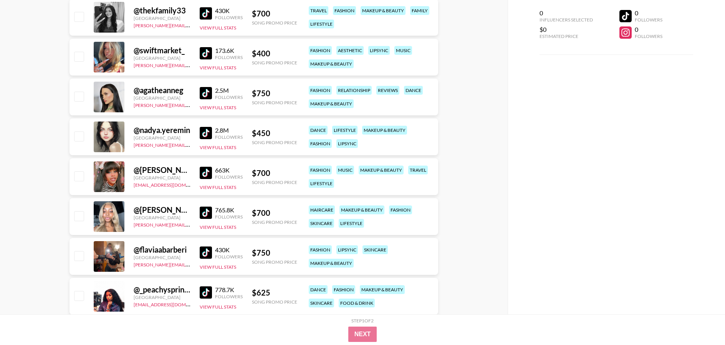
scroll to position [356, 0]
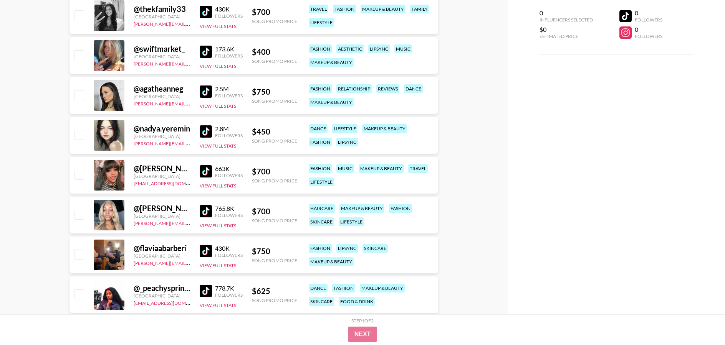
click at [206, 170] on img at bounding box center [206, 171] width 12 height 12
